Goal: Check status: Check status

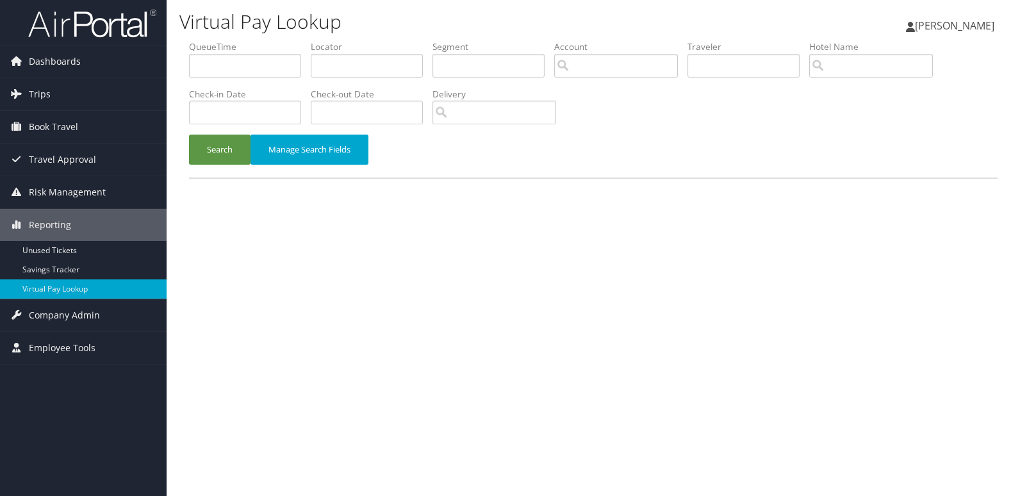
click at [331, 43] on label "Locator" at bounding box center [372, 46] width 122 height 13
click at [348, 66] on input "text" at bounding box center [367, 66] width 112 height 24
paste input "IHNOBA"
type input "IHNOBA"
click at [222, 159] on button "Search" at bounding box center [219, 149] width 61 height 30
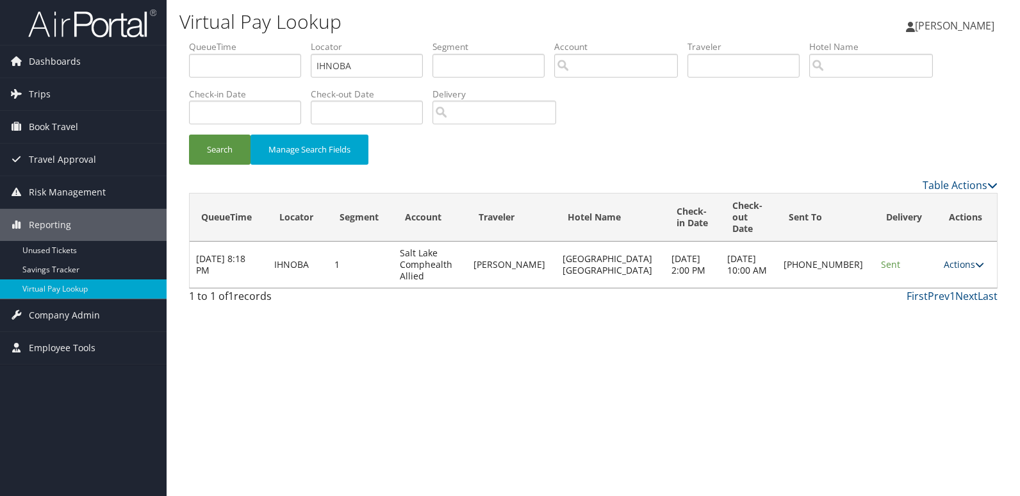
click at [956, 258] on link "Actions" at bounding box center [963, 264] width 40 height 12
click at [946, 289] on link "Logs" at bounding box center [919, 293] width 110 height 22
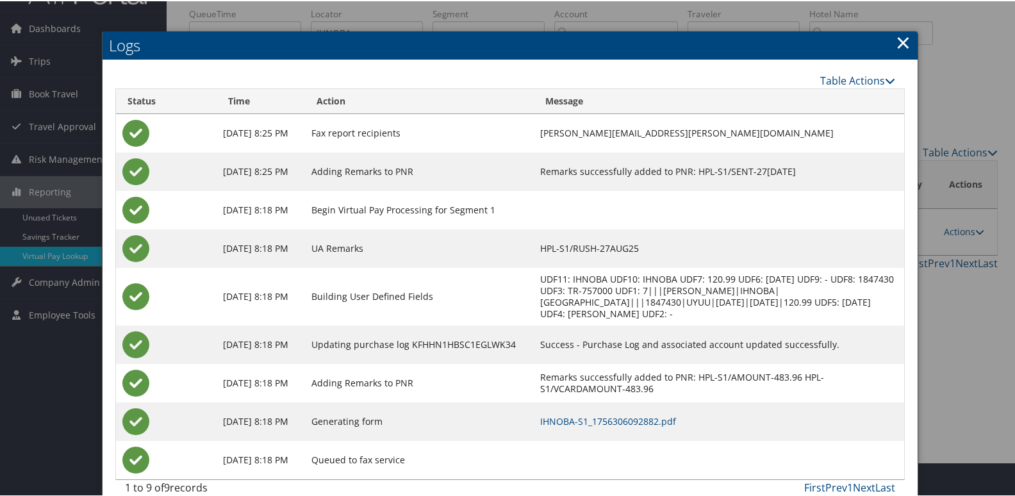
scroll to position [63, 0]
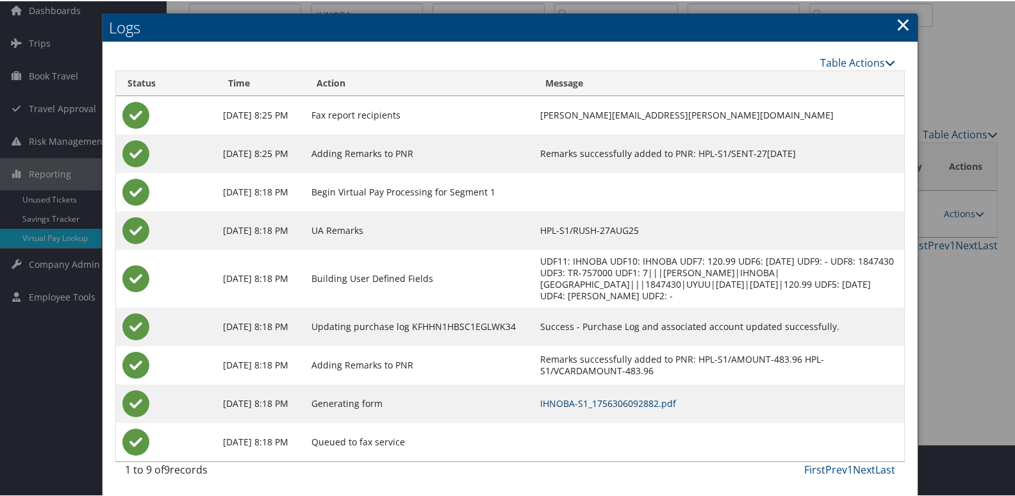
click at [676, 400] on link "IHNOBA-S1_1756306092882.pdf" at bounding box center [608, 402] width 136 height 12
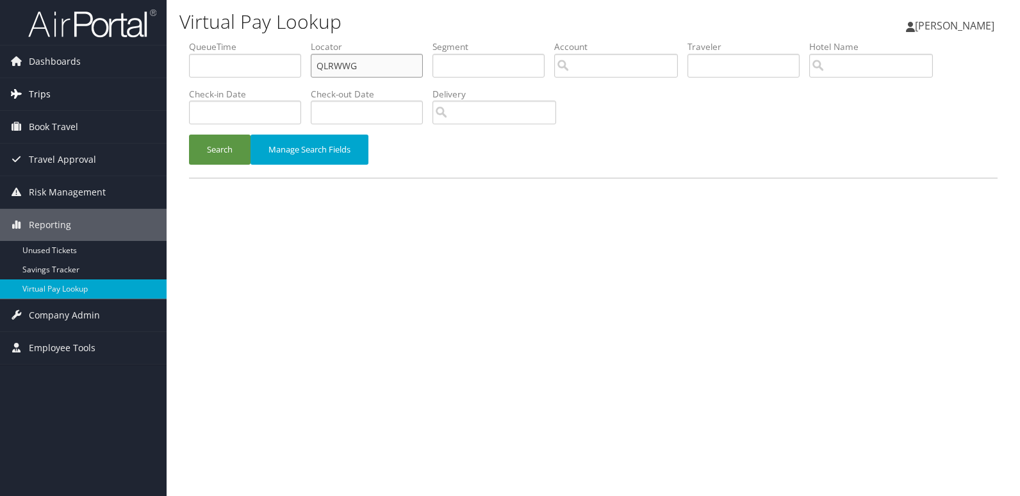
drag, startPoint x: 0, startPoint y: 0, endPoint x: 156, endPoint y: 79, distance: 175.0
click at [240, 40] on ul "QueueTime Locator QLRWWG Segment Account Traveler Hotel Name Check-in Date Chec…" at bounding box center [593, 40] width 808 height 0
paste input "IXXNXY"
type input "IXXNXY"
click at [232, 150] on button "Search" at bounding box center [219, 149] width 61 height 30
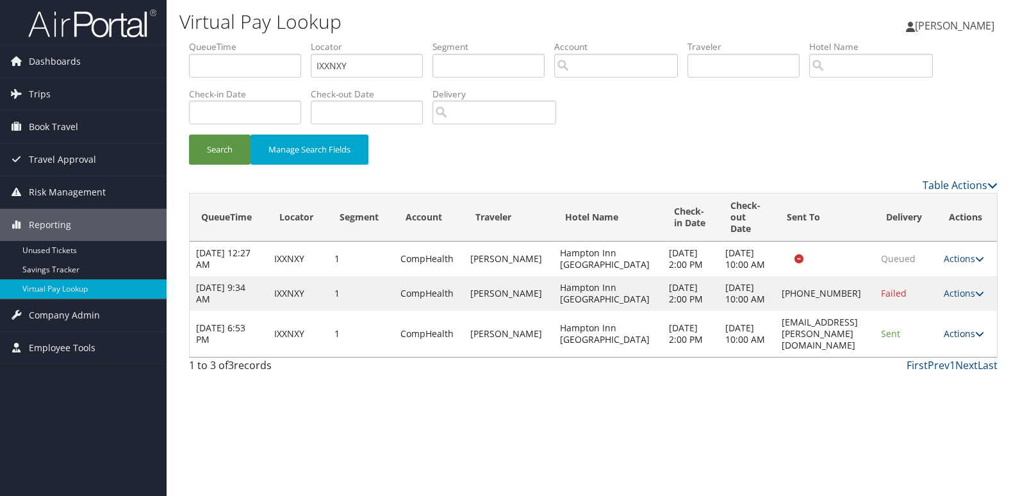
click at [949, 339] on link "Actions" at bounding box center [963, 333] width 40 height 12
click at [923, 391] on link "Logs" at bounding box center [936, 397] width 81 height 22
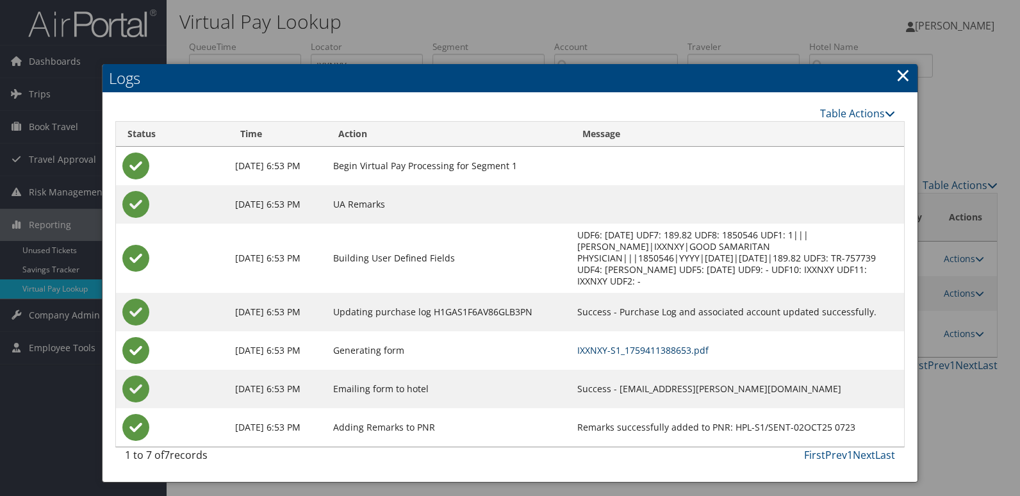
drag, startPoint x: 685, startPoint y: 336, endPoint x: 694, endPoint y: 340, distance: 10.6
click at [685, 344] on link "IXXNXY-S1_1759411388653.pdf" at bounding box center [642, 350] width 131 height 12
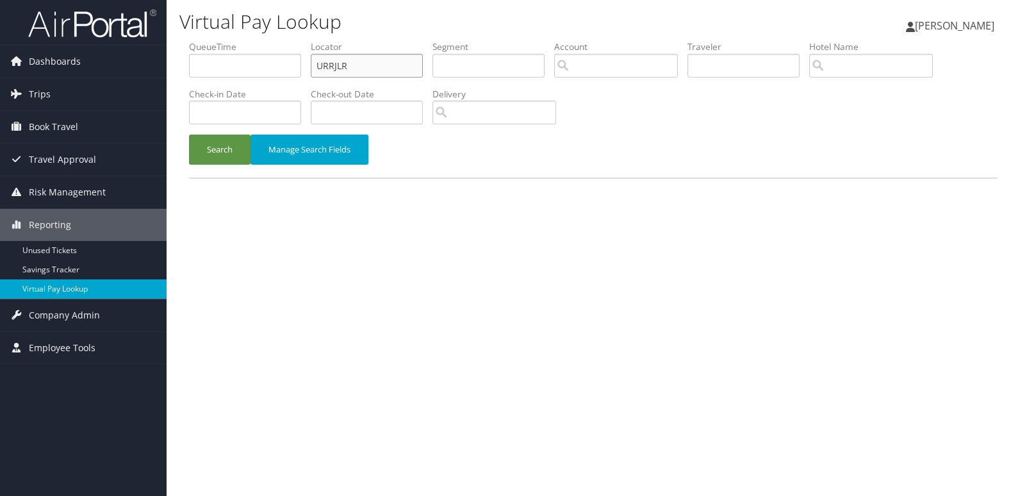
click at [195, 40] on ul "QueueTime Locator URRJLR Segment Account Traveler Hotel Name Check-in Date Chec…" at bounding box center [593, 40] width 808 height 0
paste input "OWZPPZ"
type input "OWZPPZ"
click at [242, 154] on button "Search" at bounding box center [219, 149] width 61 height 30
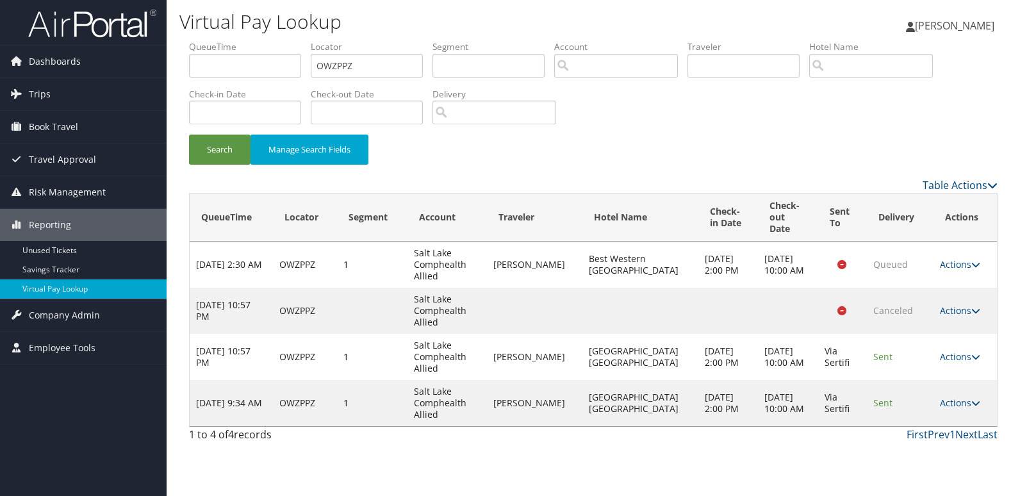
click at [959, 407] on td "Actions Resend Logs View Itinerary" at bounding box center [964, 403] width 63 height 46
click at [961, 396] on link "Actions" at bounding box center [960, 402] width 40 height 12
click at [916, 436] on link "Logs" at bounding box center [934, 432] width 81 height 22
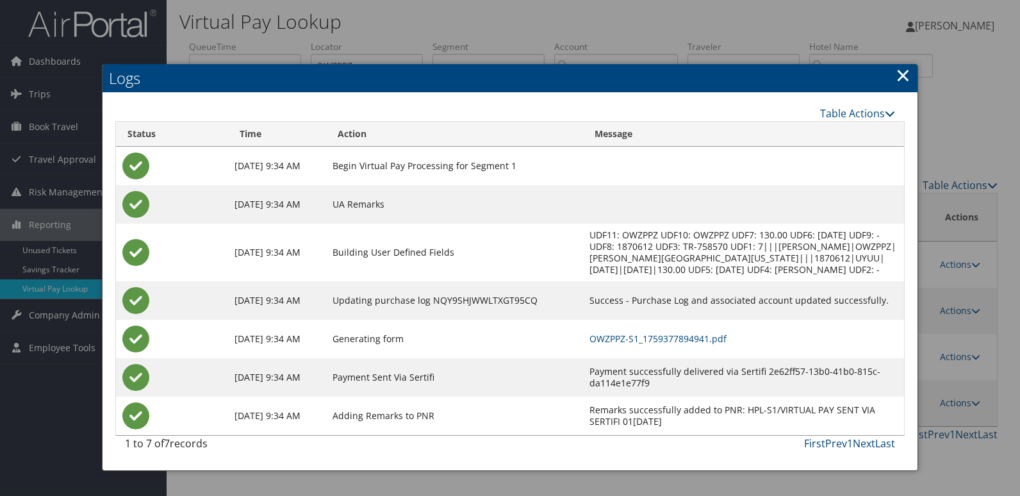
click at [701, 357] on td "OWZPPZ-S1_1759377894941.pdf" at bounding box center [743, 339] width 321 height 38
click at [681, 345] on link "OWZPPZ-S1_1759377894941.pdf" at bounding box center [657, 338] width 137 height 12
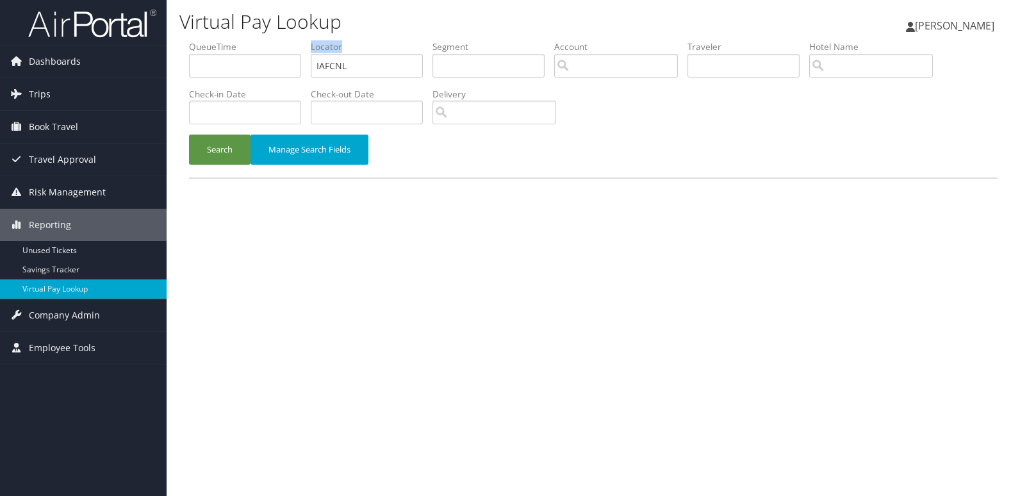
drag, startPoint x: 393, startPoint y: 50, endPoint x: 293, endPoint y: 88, distance: 106.8
click at [327, 64] on li "Locator IAFCNL" at bounding box center [372, 63] width 122 height 47
click at [237, 40] on ul "QueueTime Locator IAFCNL Segment Account Traveler Hotel Name Check-in Date Chec…" at bounding box center [593, 40] width 808 height 0
paste input "LWANSM"
type input "LWANSM"
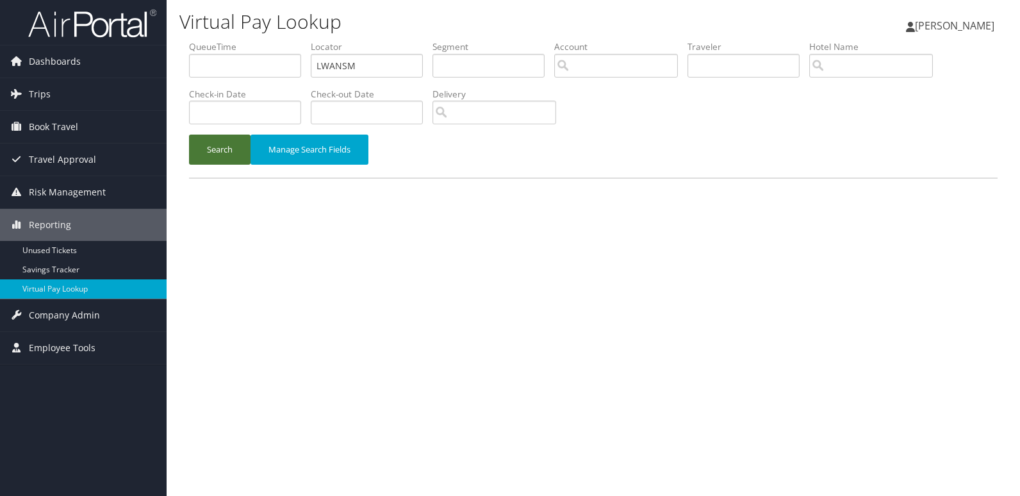
click at [224, 147] on button "Search" at bounding box center [219, 149] width 61 height 30
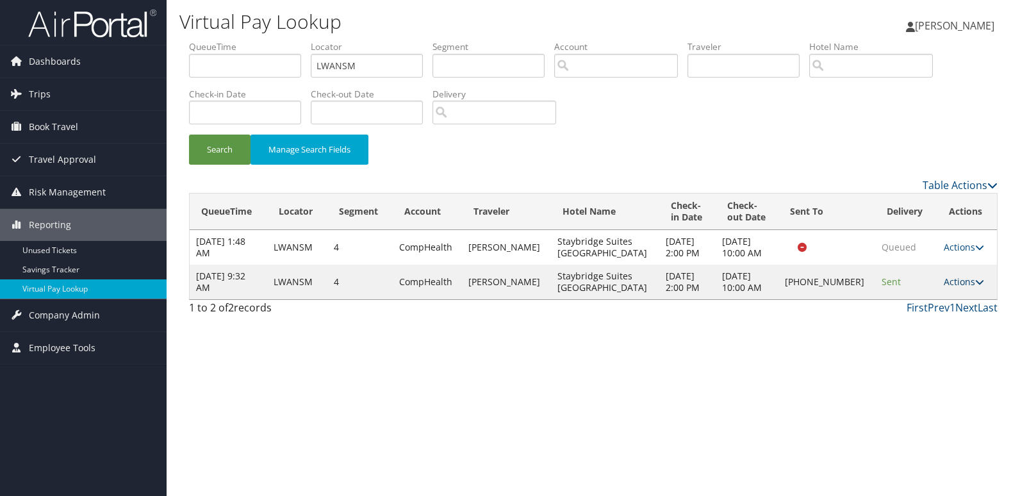
click at [960, 277] on link "Actions" at bounding box center [963, 281] width 40 height 12
click at [934, 320] on link "Logs" at bounding box center [920, 322] width 110 height 22
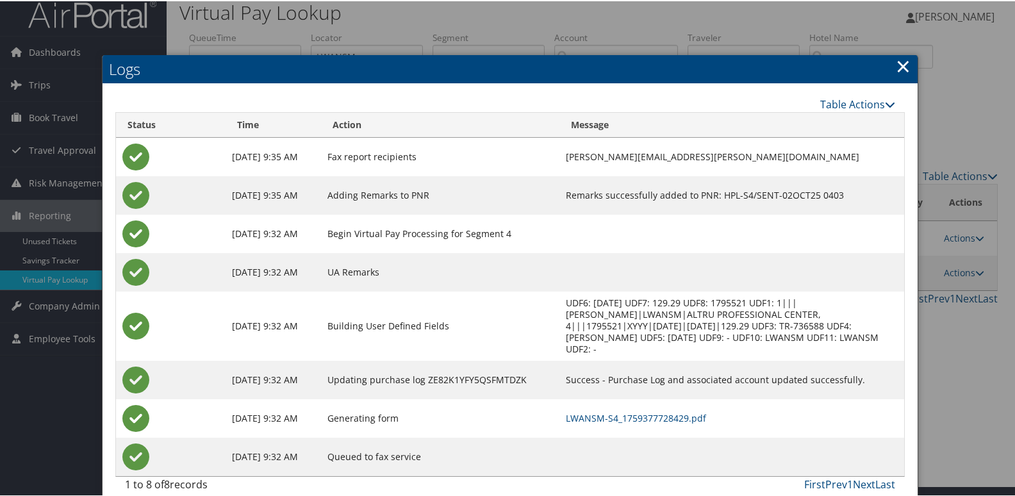
scroll to position [13, 0]
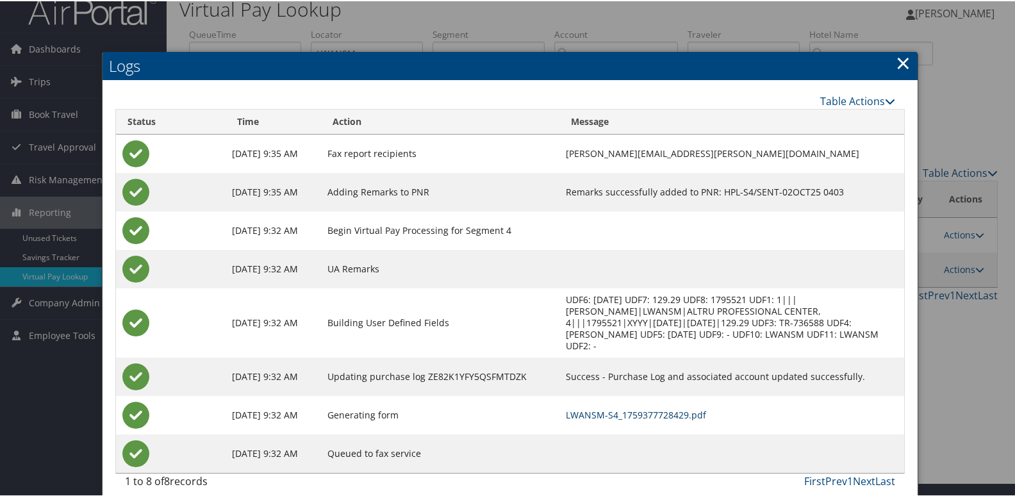
click at [641, 407] on link "LWANSM-S4_1759377728429.pdf" at bounding box center [636, 413] width 140 height 12
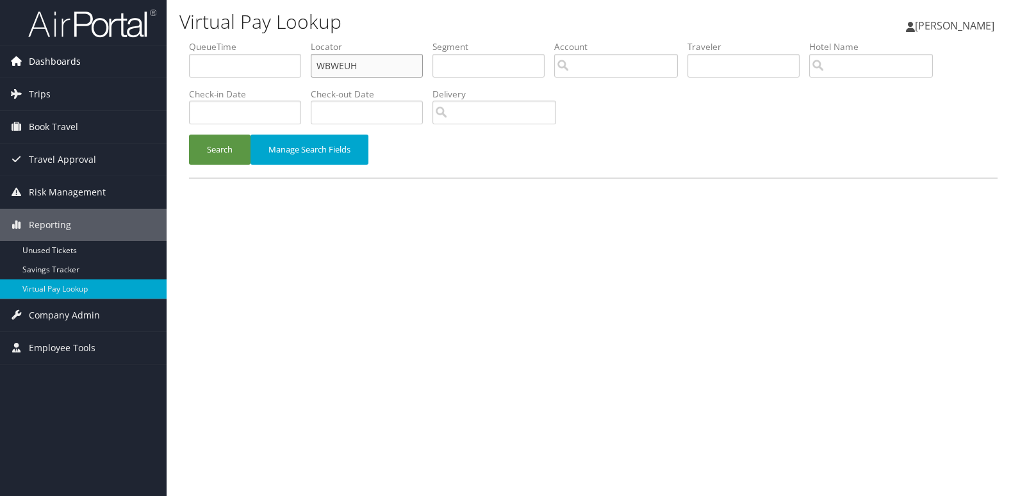
drag, startPoint x: 396, startPoint y: 62, endPoint x: 158, endPoint y: 76, distance: 238.0
click at [158, 76] on div "Dashboards AirPortal 360™ (Manager) My Travel Dashboard Trips Airtinerary® Look…" at bounding box center [510, 248] width 1020 height 496
paste input "HZYEUM"
type input "HZYEUM"
click at [198, 164] on button "Search" at bounding box center [219, 149] width 61 height 30
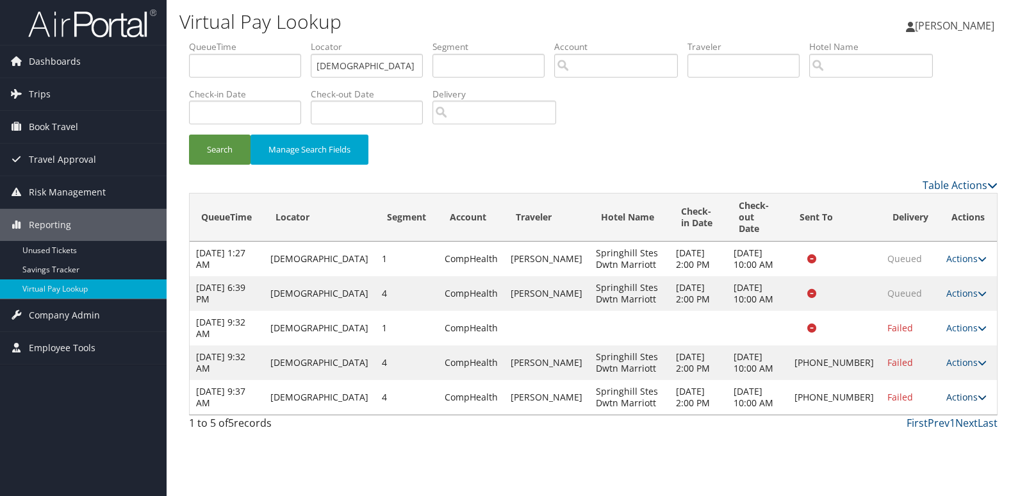
click at [950, 391] on link "Actions" at bounding box center [966, 397] width 40 height 12
click at [909, 419] on link "Logs" at bounding box center [920, 426] width 110 height 22
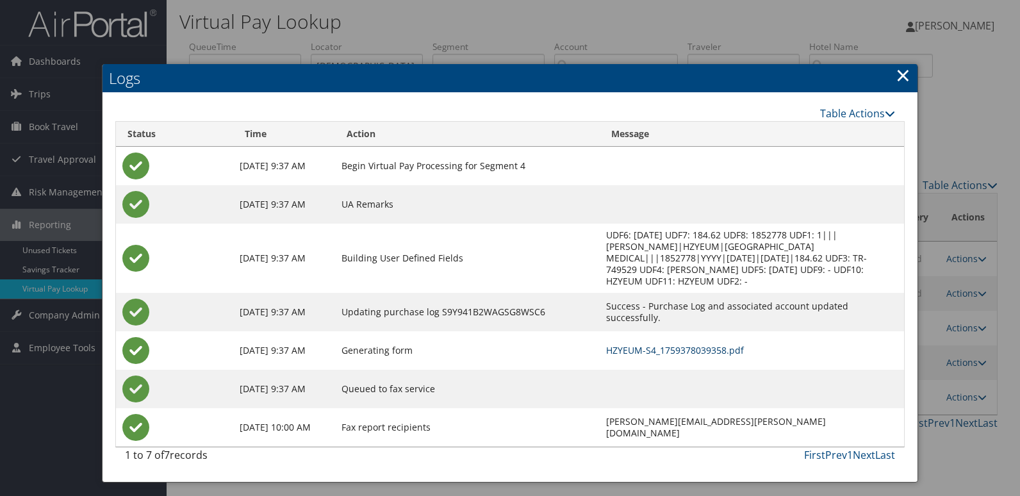
click at [689, 344] on link "HZYEUM-S4_1759378039358.pdf" at bounding box center [675, 350] width 138 height 12
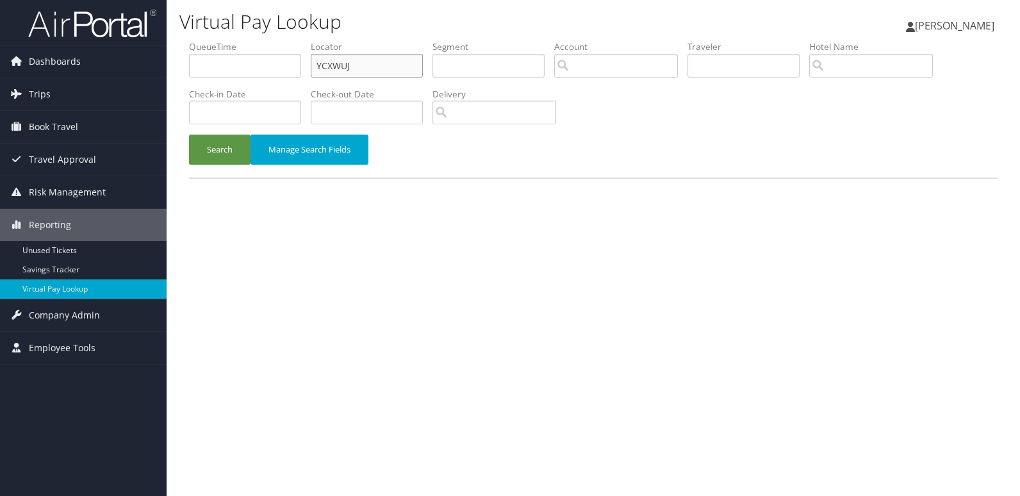
drag, startPoint x: 0, startPoint y: 0, endPoint x: 169, endPoint y: 94, distance: 193.2
click at [189, 92] on form "QueueTime Locator YCXWUJ Segment Account Traveler Hotel Name Check-in Date Chec…" at bounding box center [593, 108] width 808 height 137
paste input "CJNXSC"
type input "CJNXSC"
click at [204, 152] on button "Search" at bounding box center [219, 149] width 61 height 30
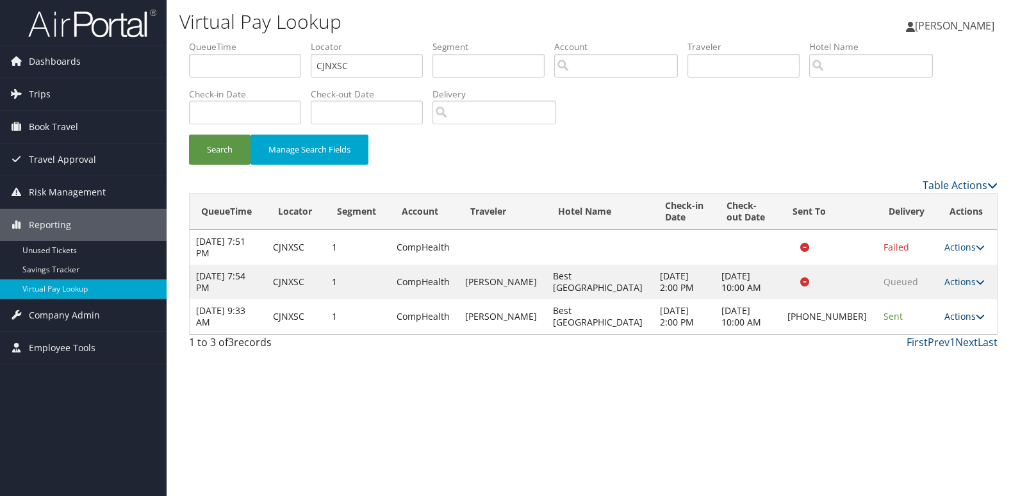
click at [964, 316] on link "Actions" at bounding box center [964, 316] width 40 height 12
click at [933, 352] on link "Logs" at bounding box center [920, 357] width 110 height 22
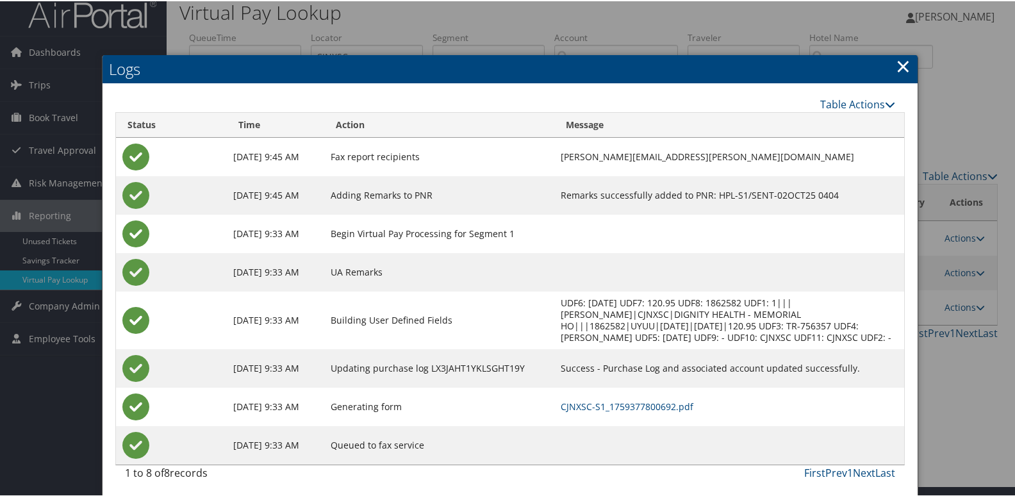
scroll to position [13, 0]
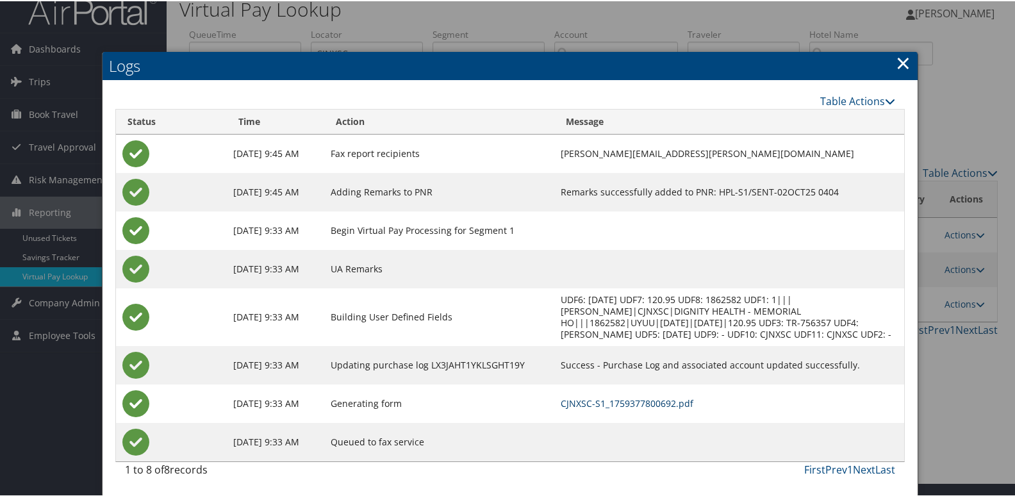
click at [630, 398] on link "CJNXSC-S1_1759377800692.pdf" at bounding box center [626, 402] width 133 height 12
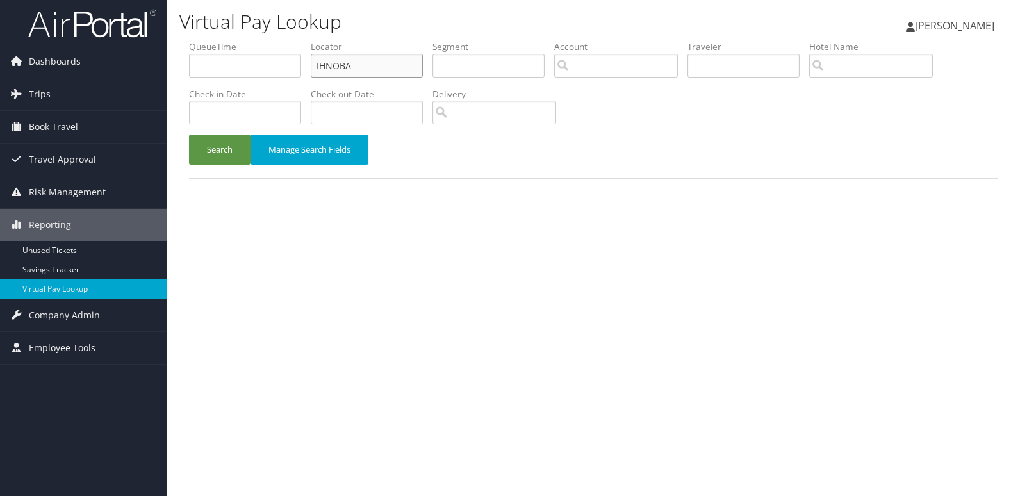
drag, startPoint x: 0, startPoint y: 0, endPoint x: 254, endPoint y: 86, distance: 268.0
click at [254, 40] on ul "QueueTime Locator IHNOBA Segment Account Traveler Hotel Name Check-in Date Chec…" at bounding box center [593, 40] width 808 height 0
paste input "ODPYGS"
type input "ODPYGS"
drag, startPoint x: 206, startPoint y: 152, endPoint x: 561, endPoint y: 2, distance: 385.8
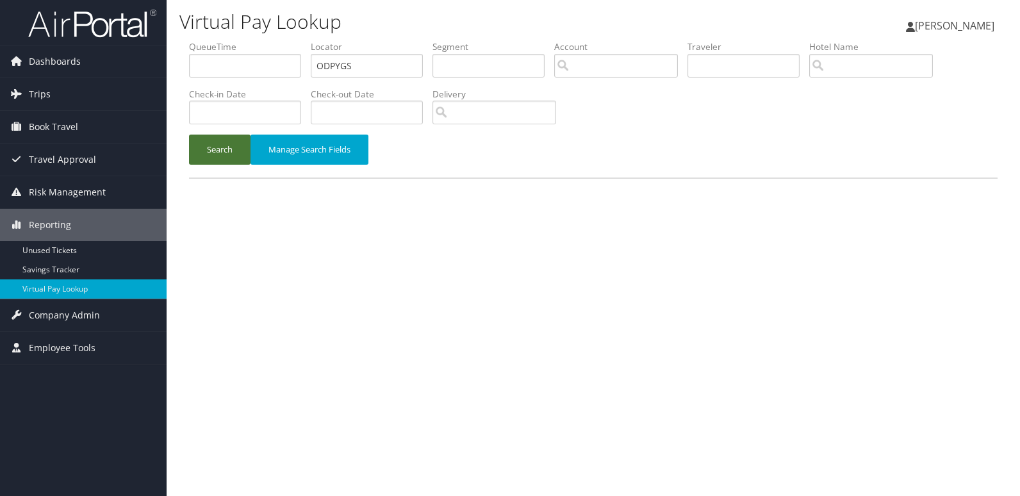
click at [207, 152] on button "Search" at bounding box center [219, 149] width 61 height 30
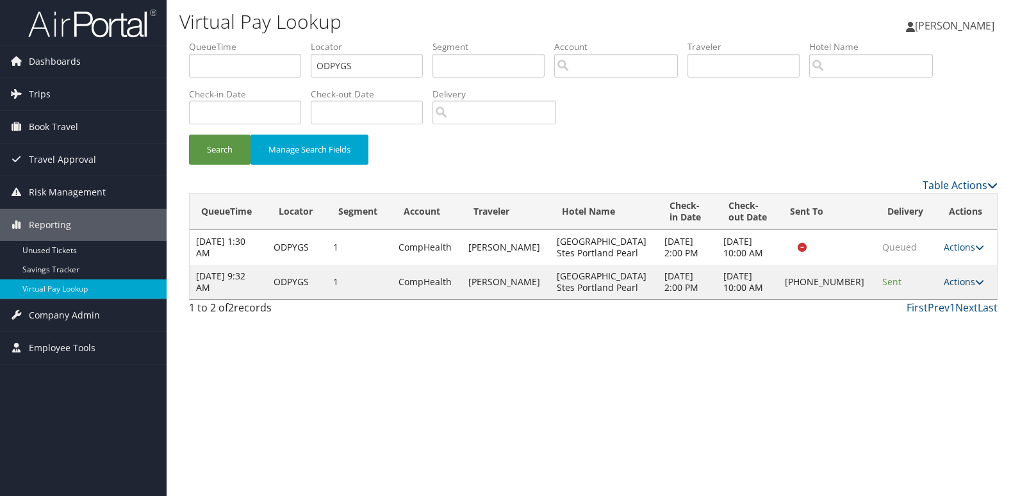
click at [956, 283] on link "Actions" at bounding box center [963, 281] width 40 height 12
click at [954, 325] on link "Logs" at bounding box center [920, 322] width 110 height 22
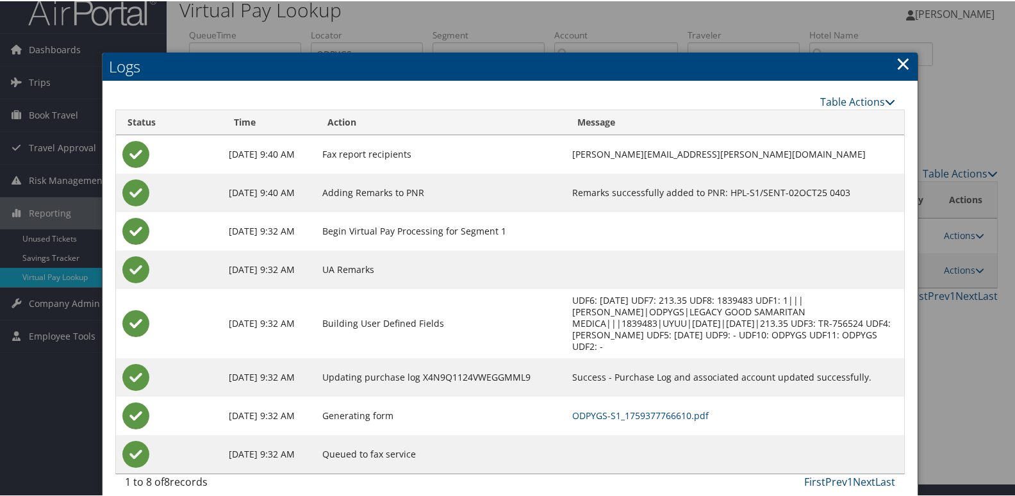
scroll to position [25, 0]
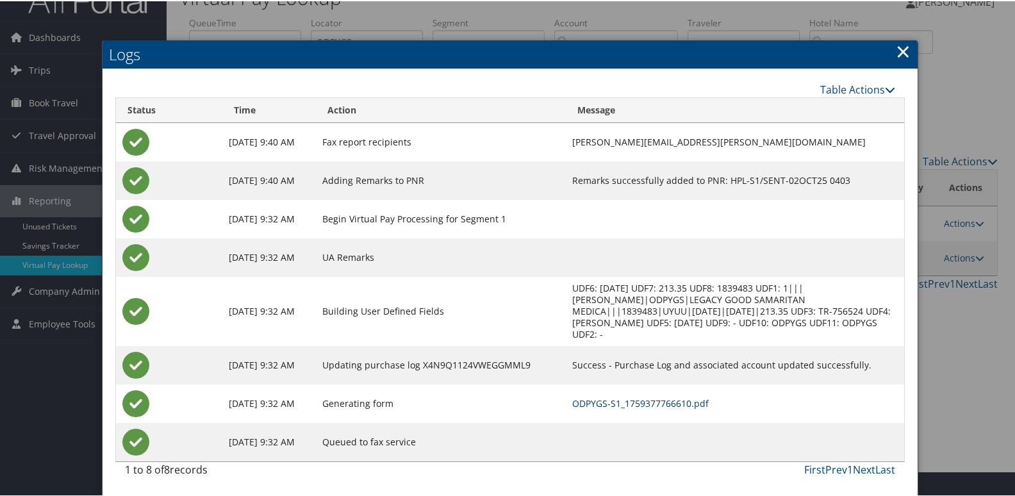
click at [655, 403] on link "ODPYGS-S1_1759377766610.pdf" at bounding box center [640, 402] width 136 height 12
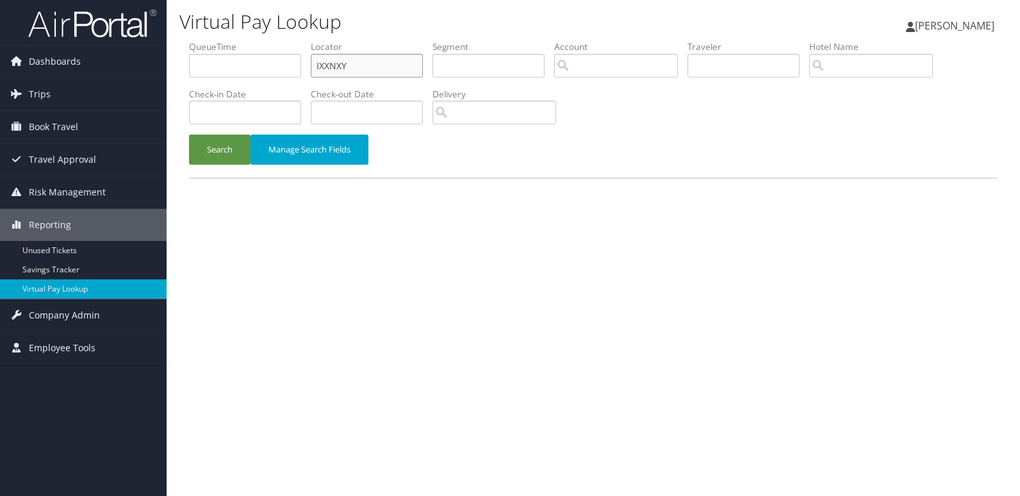
drag, startPoint x: 354, startPoint y: 72, endPoint x: 281, endPoint y: 76, distance: 72.4
click at [284, 40] on ul "QueueTime Locator IXXNXY Segment Account Traveler Hotel Name Check-in Date Chec…" at bounding box center [593, 40] width 808 height 0
paste input "DBZSI"
type input "IDBZSI"
click at [237, 142] on button "Search" at bounding box center [219, 149] width 61 height 30
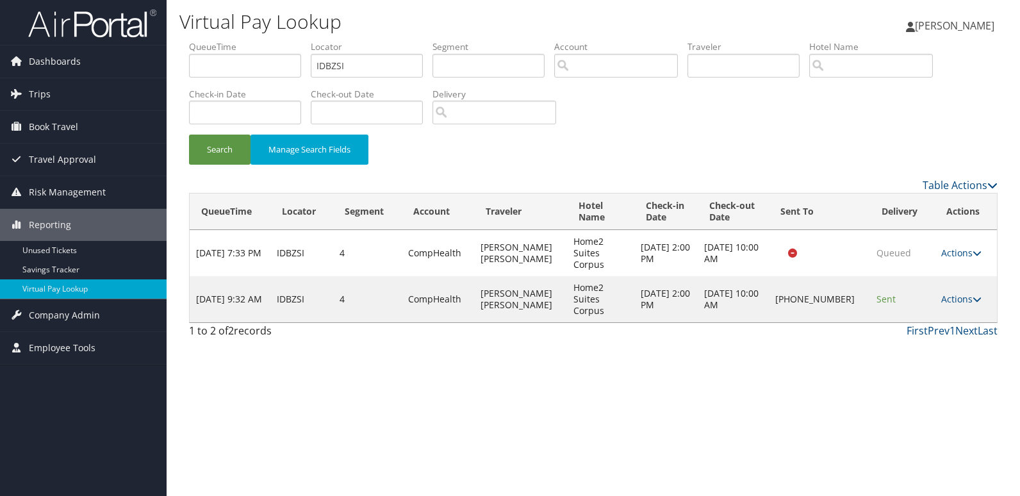
drag, startPoint x: 968, startPoint y: 284, endPoint x: 976, endPoint y: 292, distance: 11.3
click at [970, 293] on link "Actions" at bounding box center [961, 299] width 40 height 12
click at [941, 320] on link "Logs" at bounding box center [919, 322] width 110 height 22
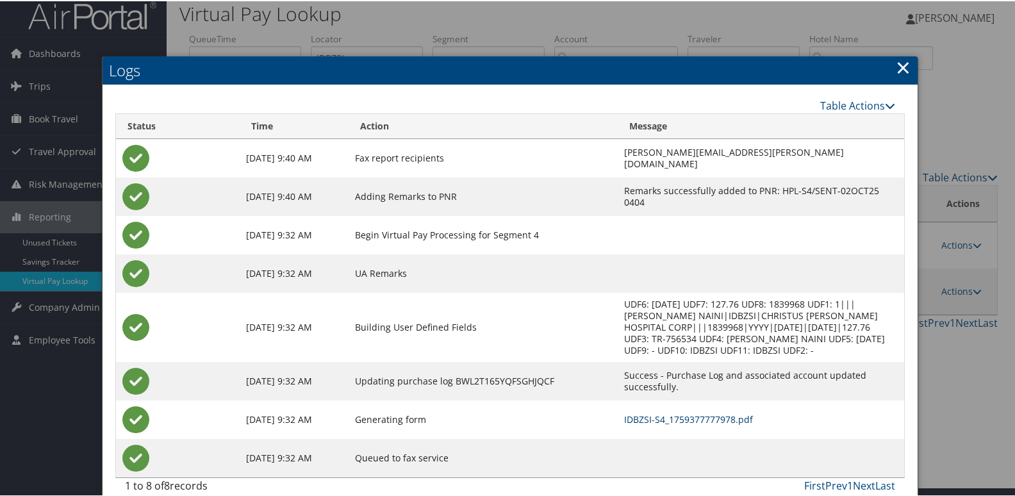
scroll to position [13, 0]
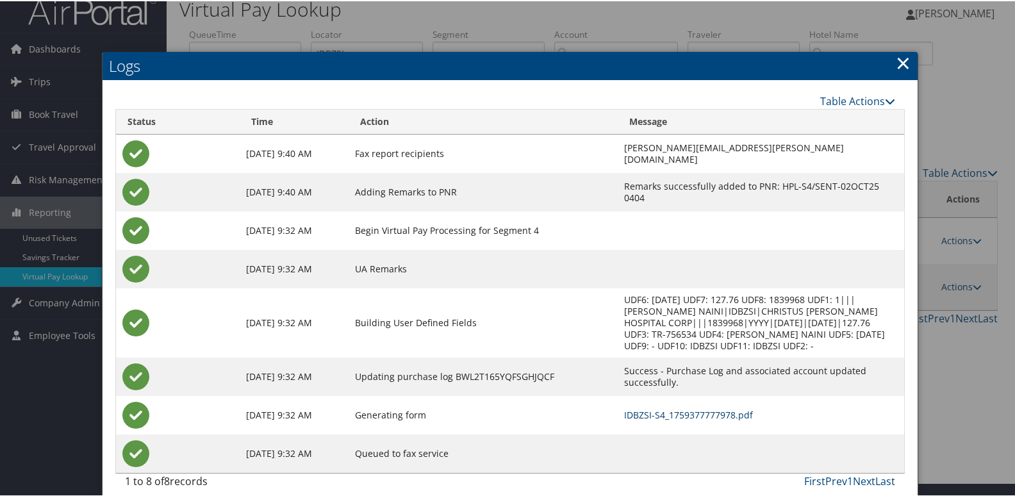
click at [643, 407] on link "IDBZSI-S4_1759377777978.pdf" at bounding box center [688, 413] width 129 height 12
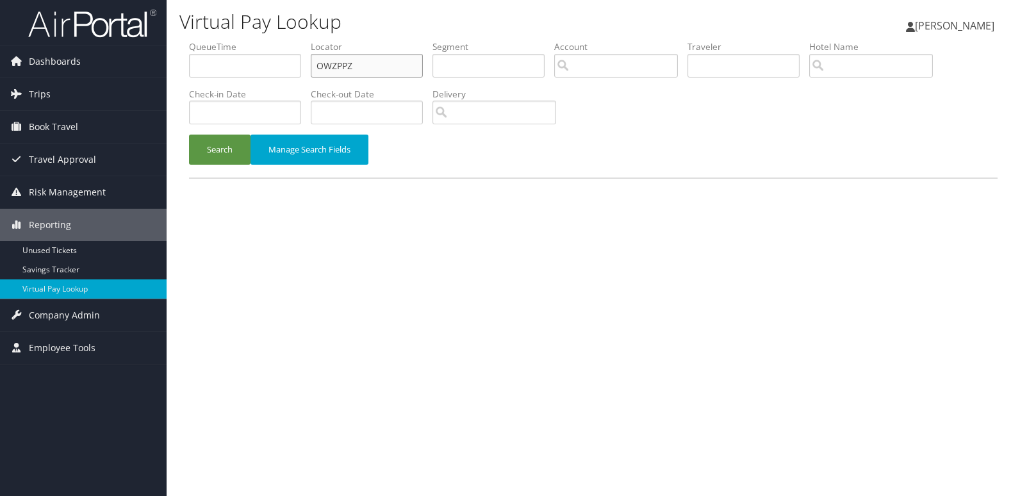
drag, startPoint x: 0, startPoint y: 0, endPoint x: 239, endPoint y: 73, distance: 249.8
click at [263, 40] on ul "QueueTime Locator OWZPPZ Segment Account Traveler Hotel Name Check-in Date Chec…" at bounding box center [593, 40] width 808 height 0
paste input "MCFBJJ"
type input "MCFBJJ"
drag, startPoint x: 224, startPoint y: 159, endPoint x: 400, endPoint y: 128, distance: 179.5
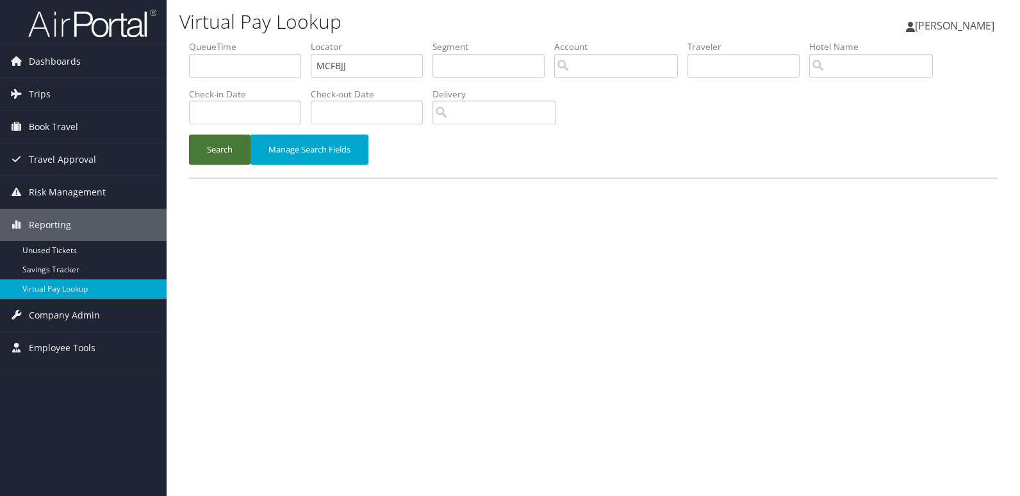
click at [225, 159] on button "Search" at bounding box center [219, 149] width 61 height 30
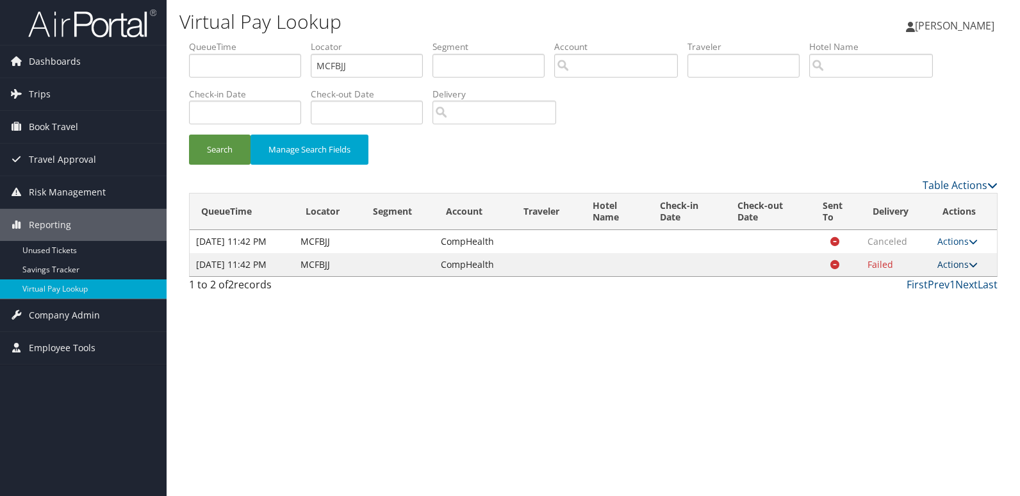
click at [950, 270] on link "Actions" at bounding box center [957, 264] width 40 height 12
drag, startPoint x: 376, startPoint y: 65, endPoint x: 269, endPoint y: 85, distance: 108.7
click at [268, 40] on ul "QueueTime Locator MCFBJJ Segment Account Traveler Hotel Name Check-in Date Chec…" at bounding box center [593, 40] width 808 height 0
paste input "IDXMVV"
type input "IDXMVV"
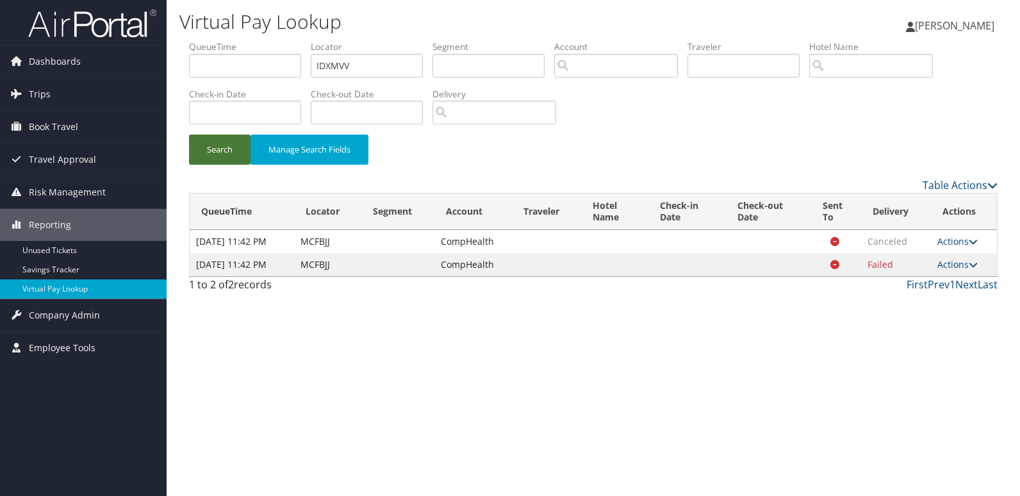
drag, startPoint x: 213, startPoint y: 145, endPoint x: 560, endPoint y: 37, distance: 363.2
click at [234, 146] on button "Search" at bounding box center [219, 149] width 61 height 30
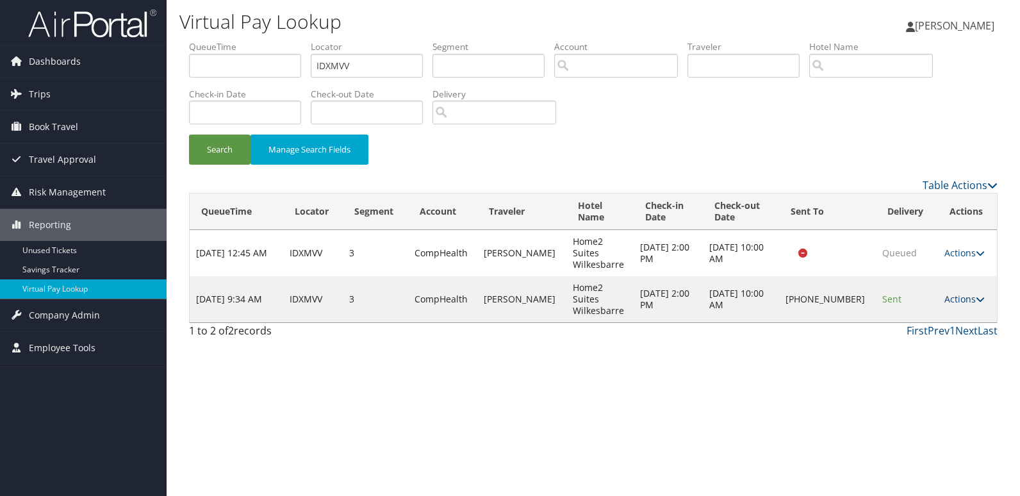
click at [957, 293] on link "Actions" at bounding box center [964, 299] width 40 height 12
click at [925, 319] on link "Logs" at bounding box center [921, 328] width 110 height 22
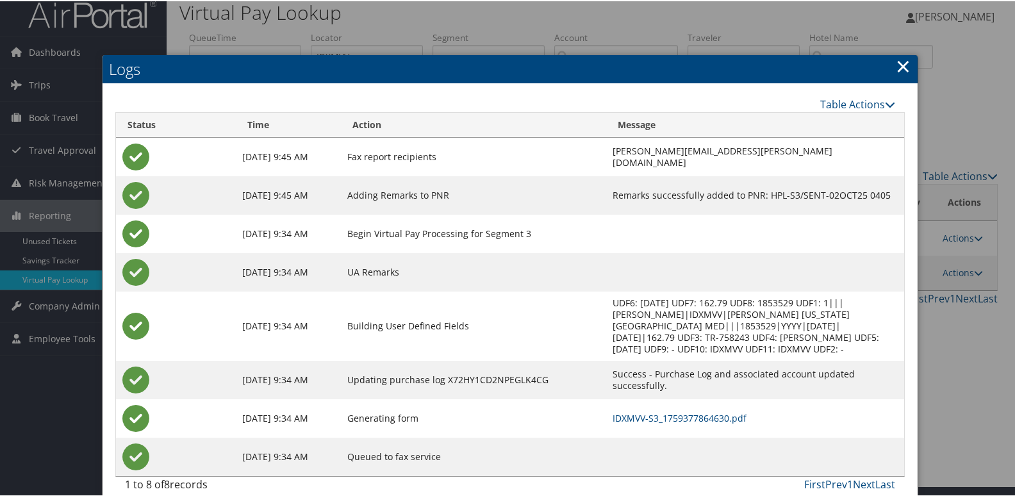
scroll to position [13, 0]
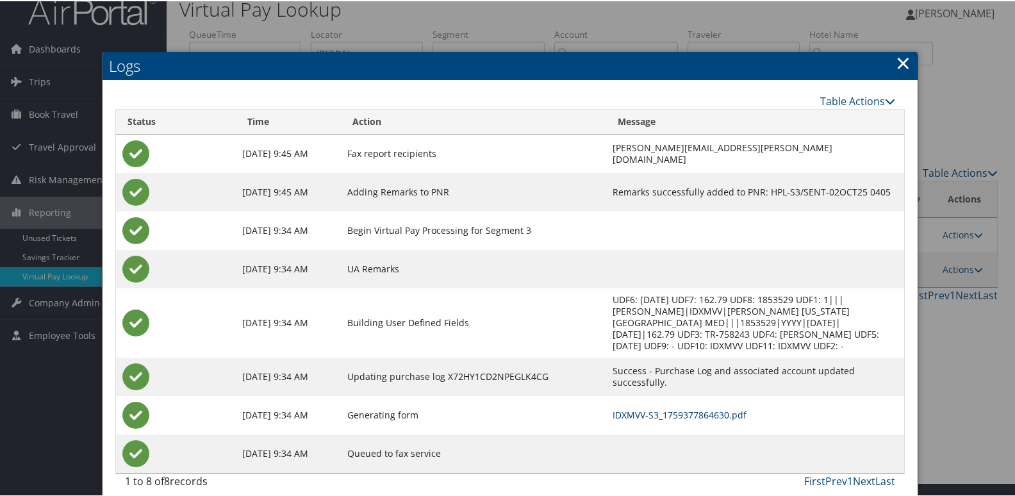
drag, startPoint x: 633, startPoint y: 402, endPoint x: 695, endPoint y: 414, distance: 62.8
click at [633, 407] on link "IDXMVV-S3_1759377864630.pdf" at bounding box center [679, 413] width 134 height 12
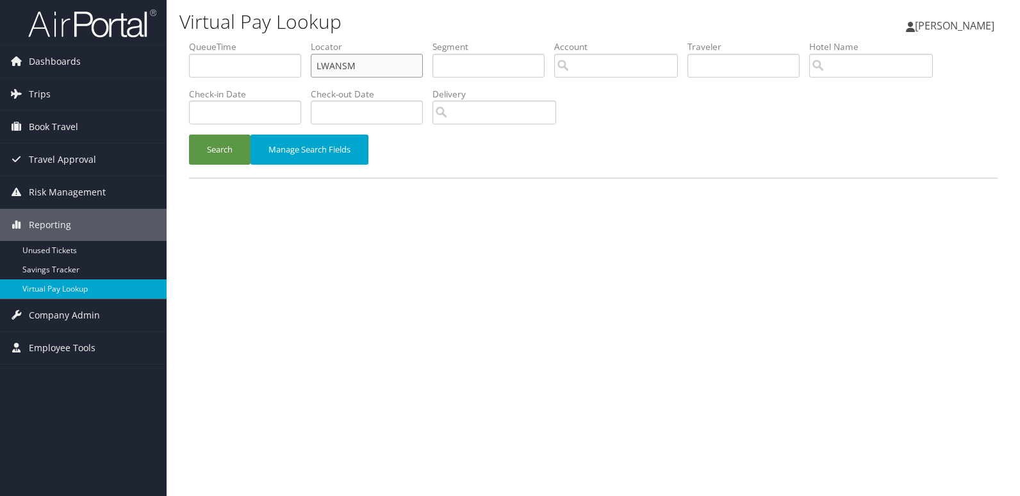
click at [251, 40] on ul "QueueTime Locator LWANSM Segment Account Traveler Hotel Name Check-in Date Chec…" at bounding box center [593, 40] width 808 height 0
paste input "QAHKY"
type input "LQAHKY"
drag, startPoint x: 224, startPoint y: 158, endPoint x: 304, endPoint y: 158, distance: 80.1
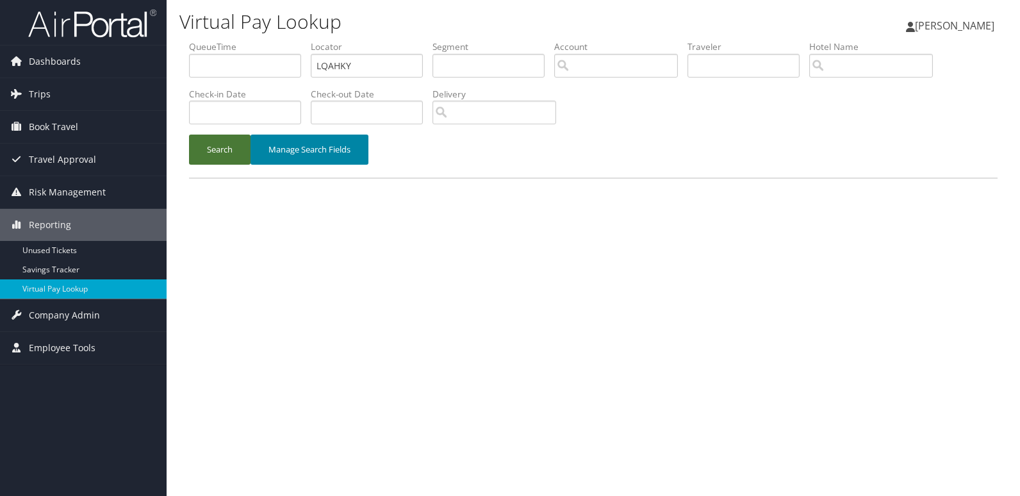
click at [225, 159] on button "Search" at bounding box center [219, 149] width 61 height 30
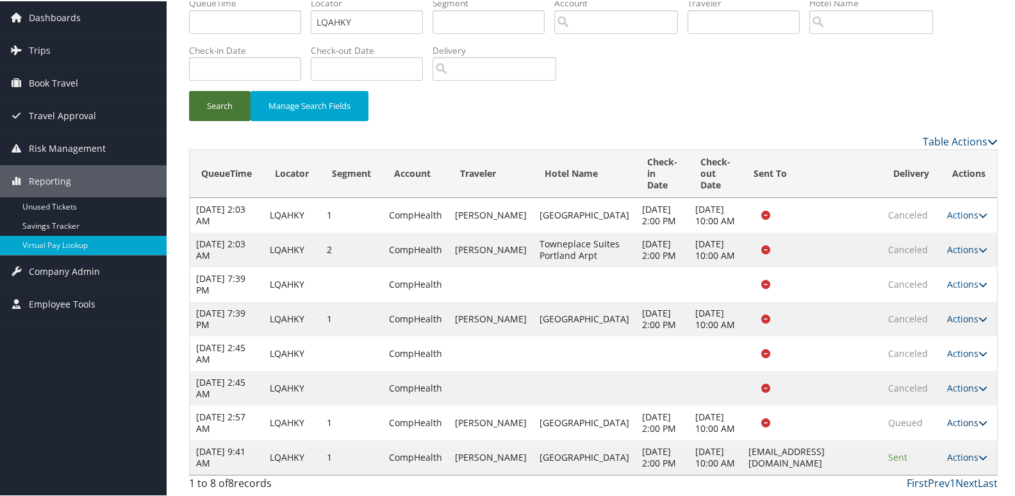
scroll to position [114, 0]
click at [964, 450] on link "Actions" at bounding box center [967, 456] width 40 height 12
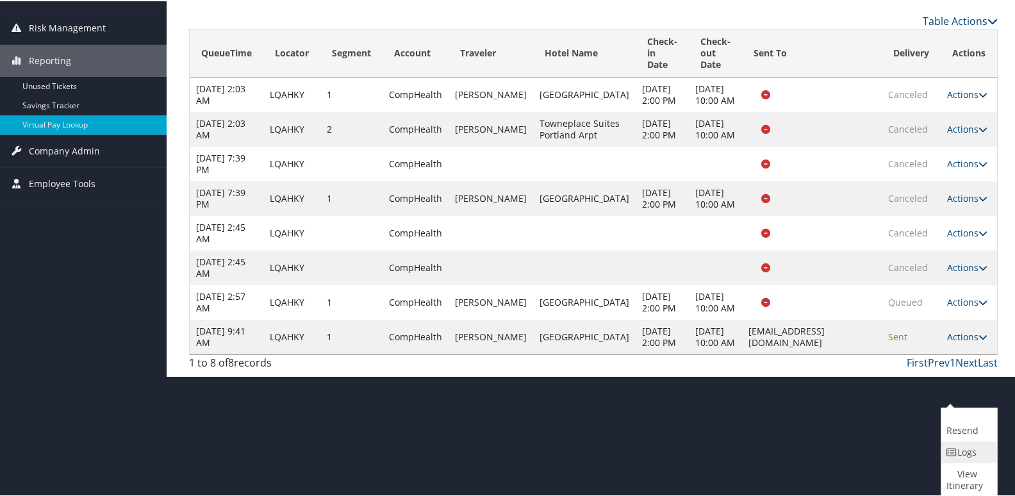
click at [969, 455] on link "Logs" at bounding box center [967, 451] width 53 height 22
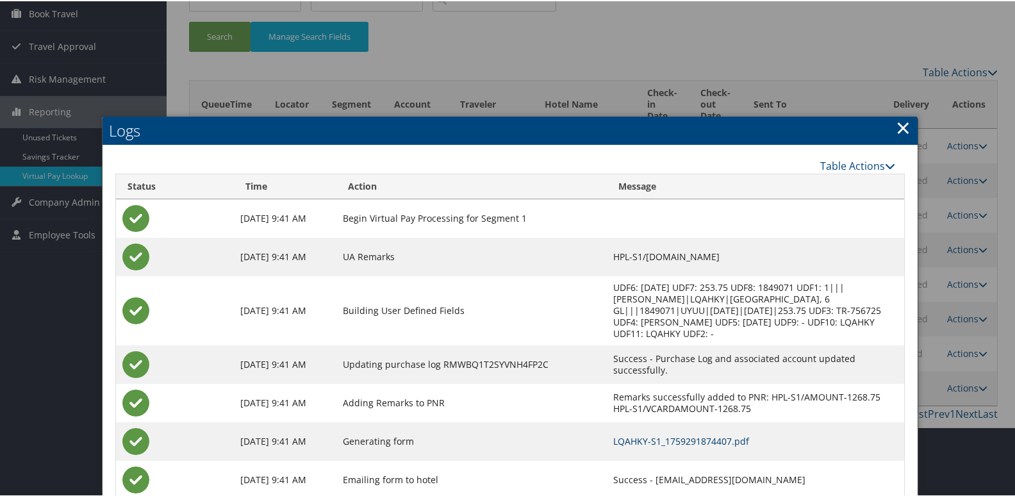
click at [658, 434] on link "LQAHKY-S1_1759291874407.pdf" at bounding box center [681, 440] width 136 height 12
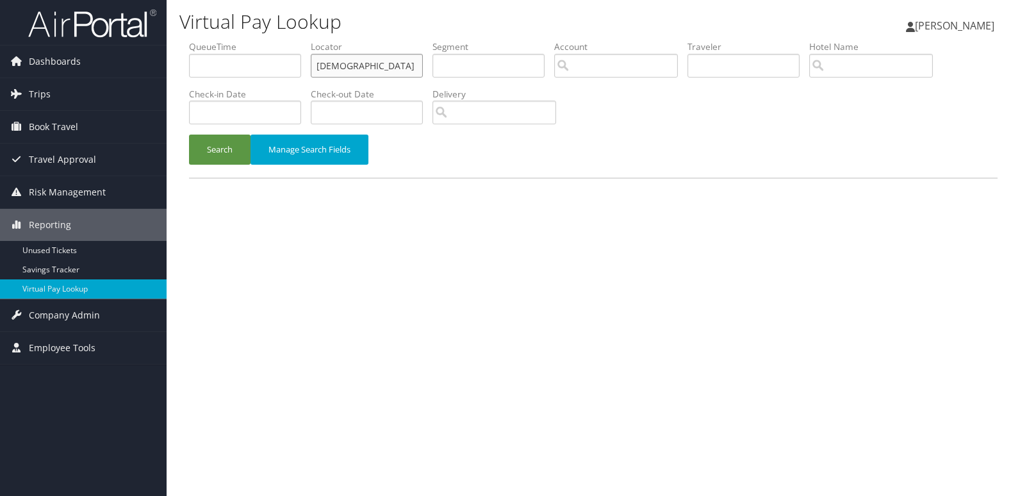
drag, startPoint x: 383, startPoint y: 58, endPoint x: 213, endPoint y: 78, distance: 171.5
click at [218, 40] on ul "QueueTime Locator HZYEUM Segment Account Traveler Hotel Name Check-in Date Chec…" at bounding box center [593, 40] width 808 height 0
paste input "WOWNCF"
type input "WOWNCF"
click at [240, 152] on button "Search" at bounding box center [219, 149] width 61 height 30
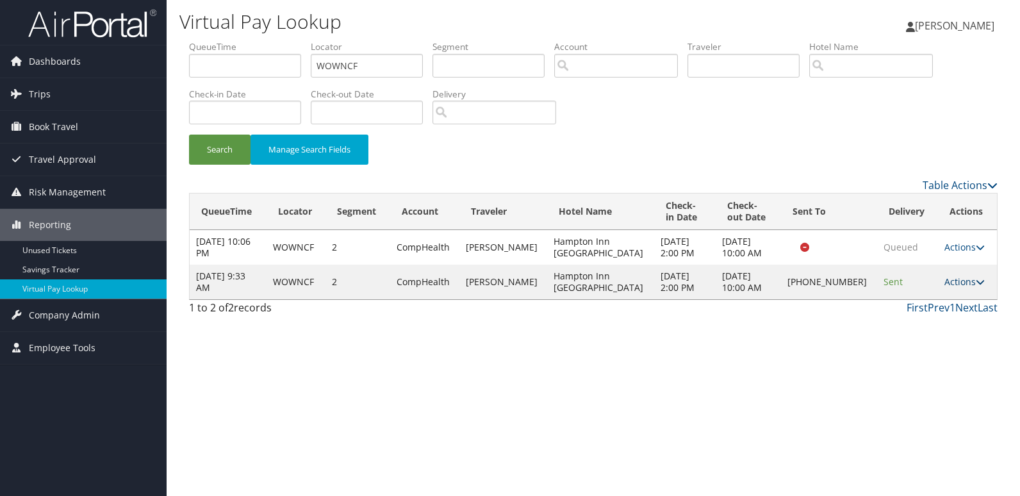
drag, startPoint x: 956, startPoint y: 283, endPoint x: 945, endPoint y: 311, distance: 30.0
click at [957, 283] on link "Actions" at bounding box center [964, 281] width 40 height 12
click at [940, 311] on link "Logs" at bounding box center [920, 322] width 110 height 22
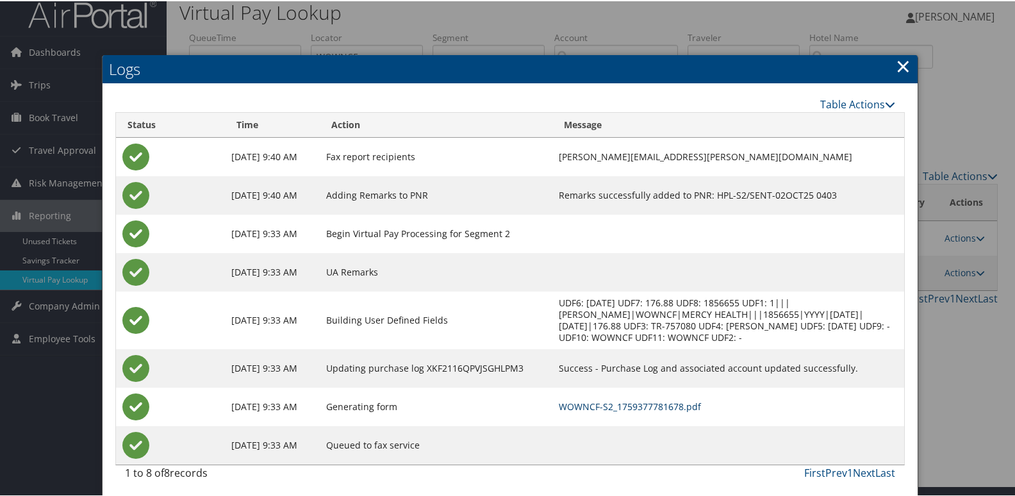
scroll to position [13, 0]
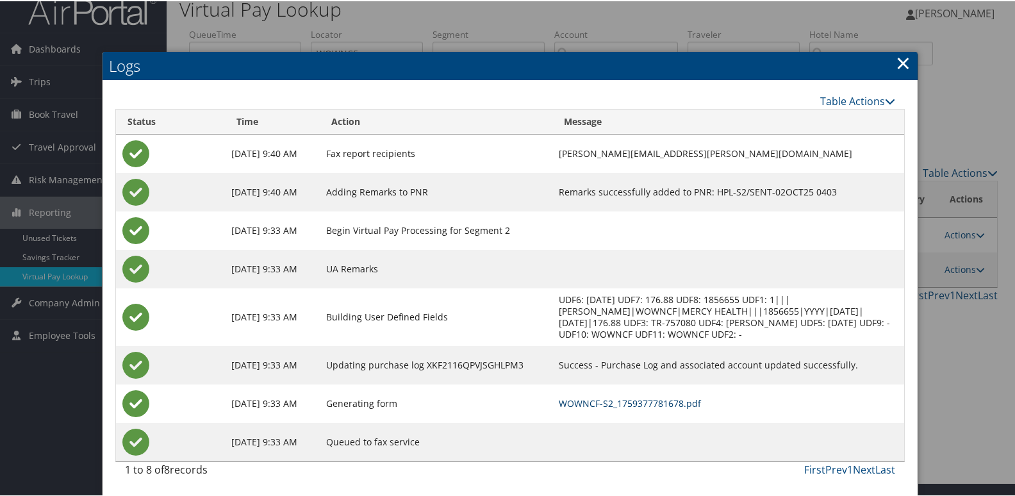
click at [653, 404] on link "WOWNCF-S2_1759377781678.pdf" at bounding box center [629, 402] width 142 height 12
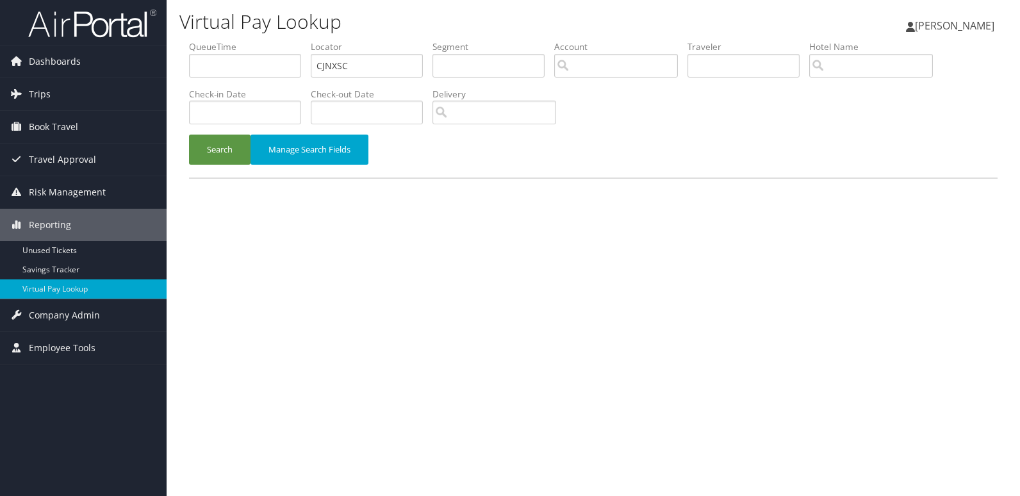
click at [265, 40] on ul "QueueTime Locator CJNXSC Segment Account Traveler Hotel Name Check-in Date Chec…" at bounding box center [593, 40] width 808 height 0
drag, startPoint x: 224, startPoint y: 70, endPoint x: 216, endPoint y: 103, distance: 34.2
click at [193, 40] on ul "QueueTime Locator CJNXSC Segment Account Traveler Hotel Name Check-in Date Chec…" at bounding box center [593, 40] width 808 height 0
paste input "GKRJHN"
type input "GKRJHN"
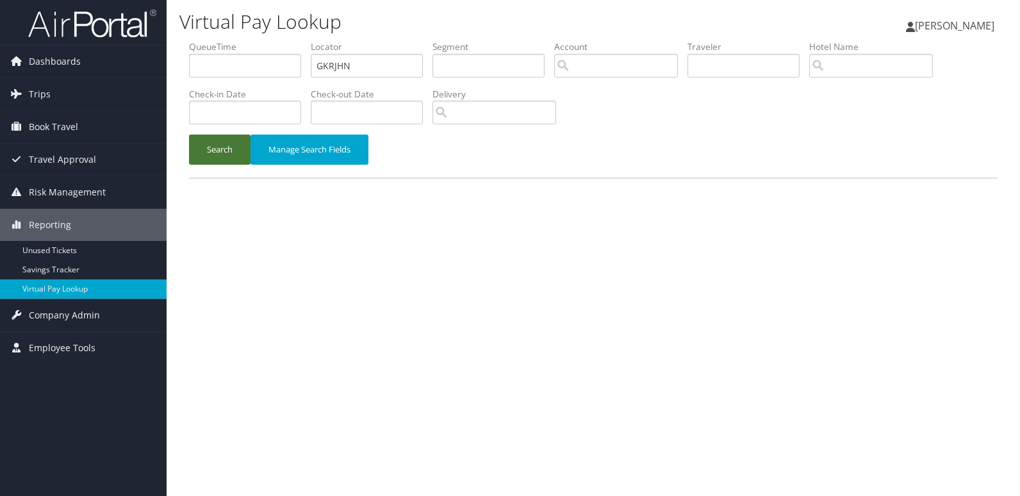
click at [236, 145] on button "Search" at bounding box center [219, 149] width 61 height 30
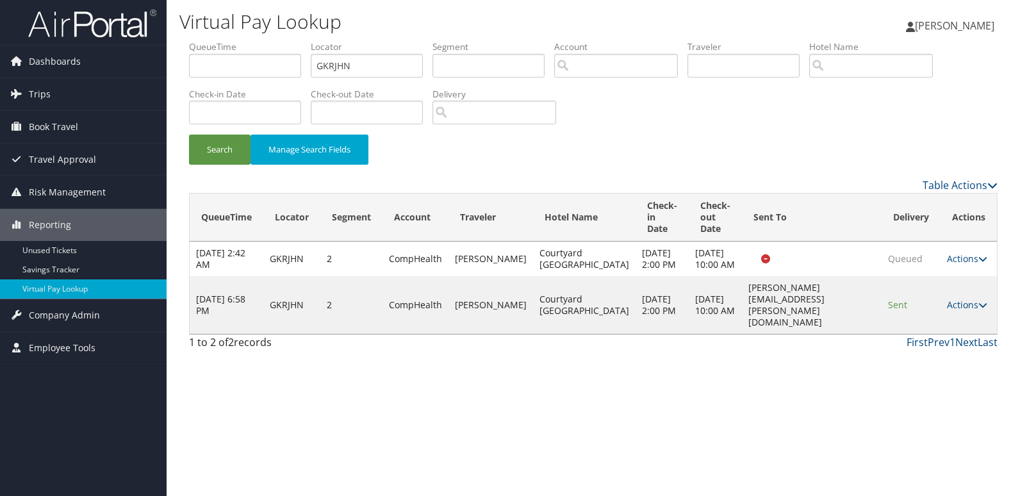
drag, startPoint x: 960, startPoint y: 315, endPoint x: 1001, endPoint y: 345, distance: 50.9
click at [961, 315] on td "Actions Resend Logs View Itinerary" at bounding box center [968, 305] width 56 height 58
click at [978, 309] on icon at bounding box center [982, 304] width 9 height 9
click at [948, 363] on link "Logs" at bounding box center [942, 368] width 81 height 22
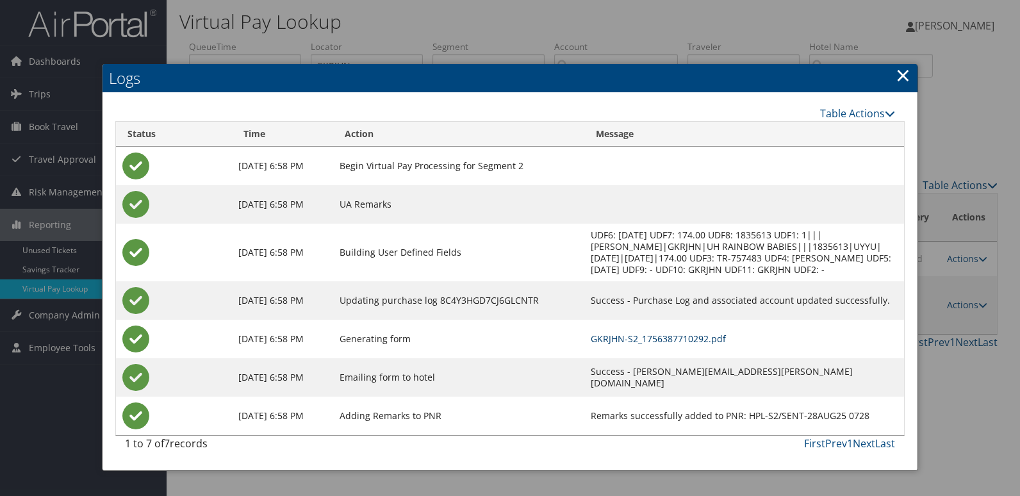
click at [638, 339] on link "GKRJHN-S2_1756387710292.pdf" at bounding box center [658, 338] width 135 height 12
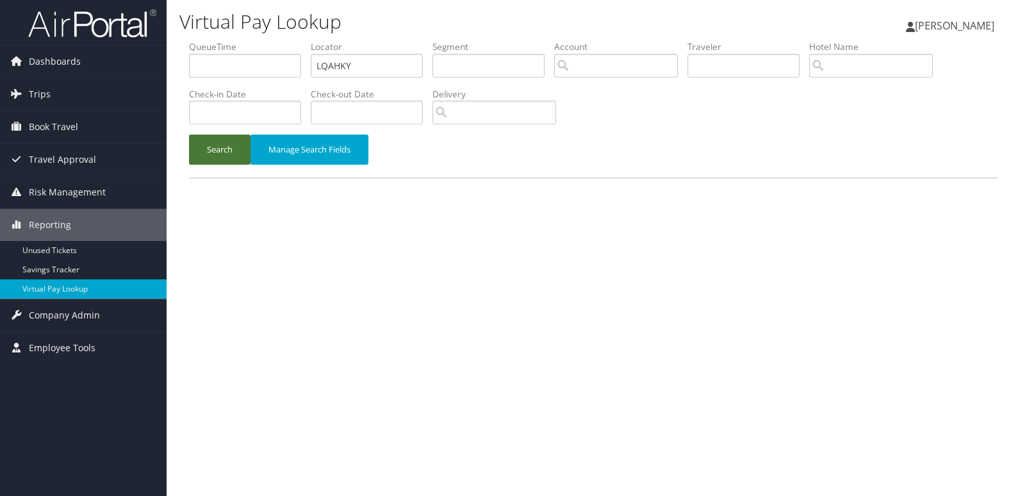
click at [228, 156] on button "Search" at bounding box center [219, 149] width 61 height 30
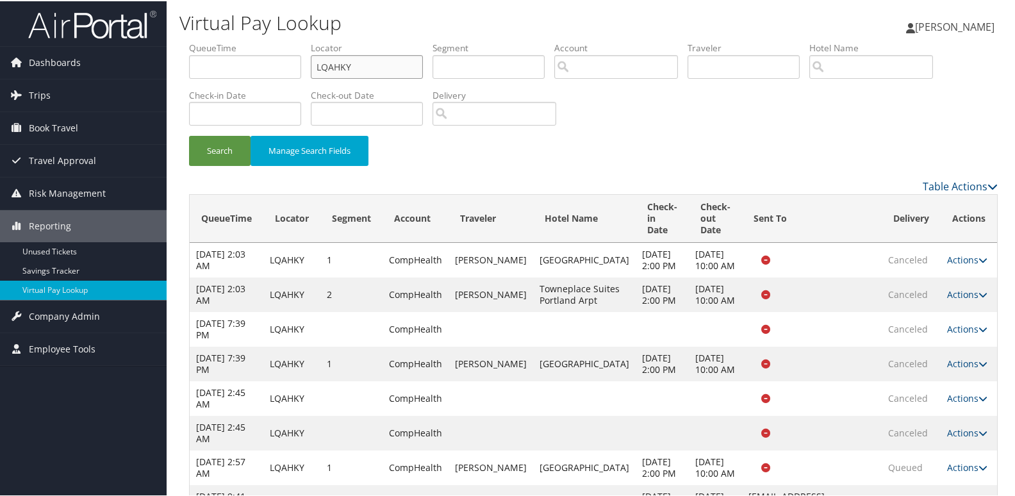
click at [288, 40] on ul "QueueTime Locator LQAHKY Segment Account Traveler Hotel Name Check-in Date Chec…" at bounding box center [593, 40] width 808 height 0
paste input "EZDIVR"
type input "EZDIVR"
click at [220, 152] on button "Search" at bounding box center [219, 149] width 61 height 30
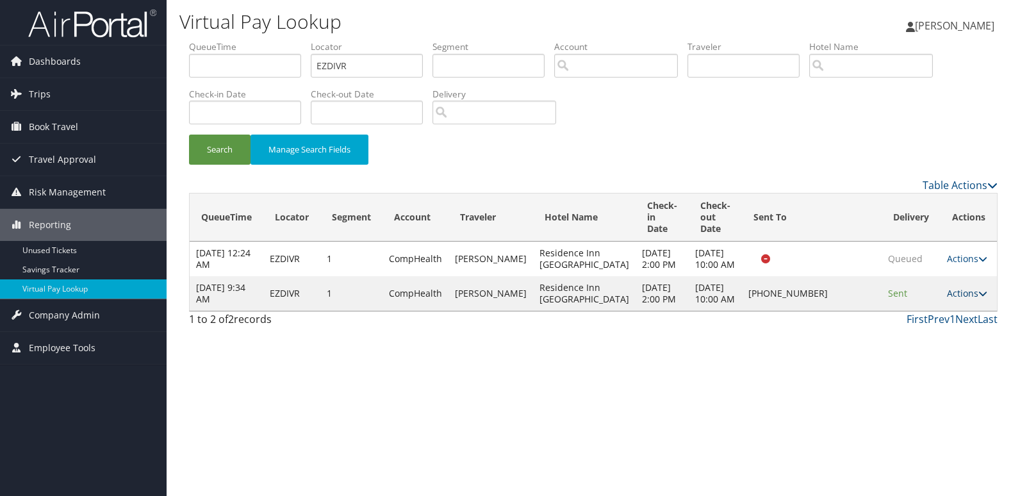
click at [965, 299] on link "Actions" at bounding box center [967, 293] width 40 height 12
click at [943, 343] on link "Logs" at bounding box center [925, 351] width 110 height 22
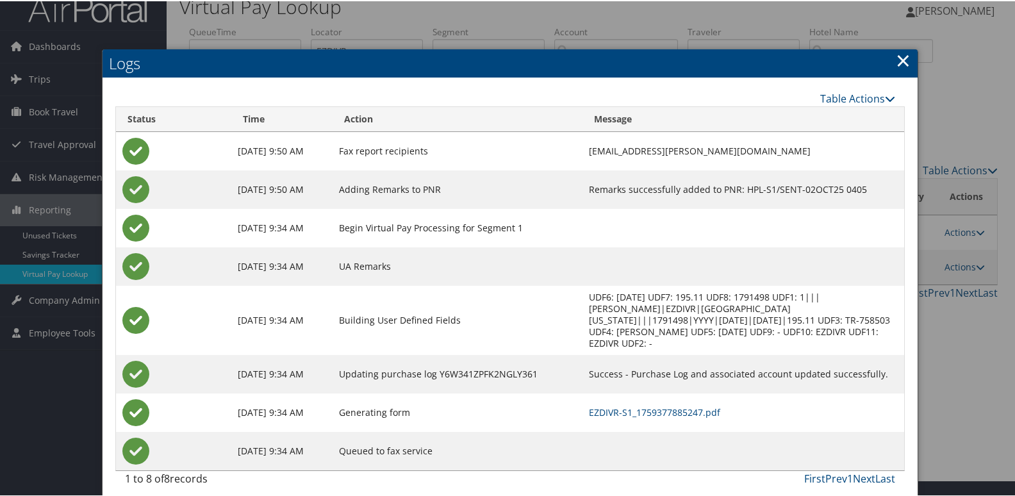
scroll to position [25, 0]
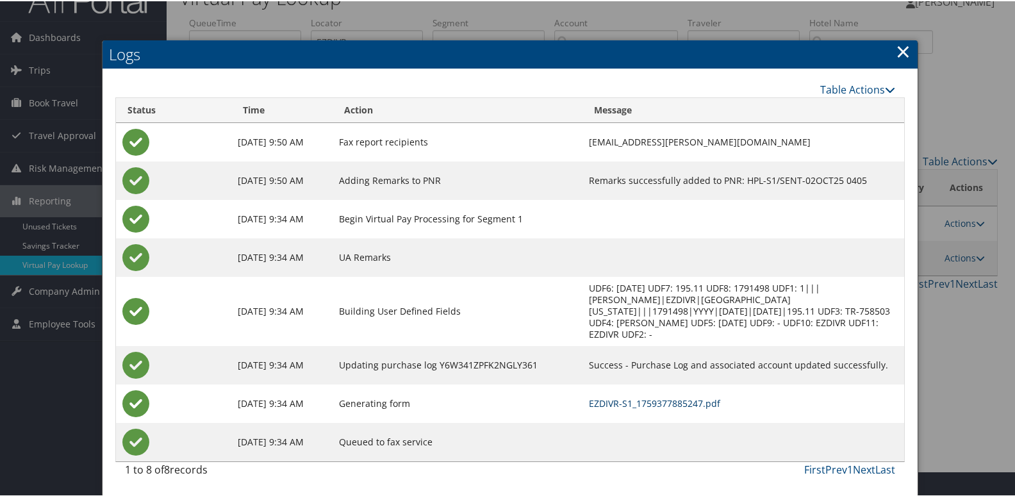
click at [693, 400] on link "EZDIVR-S1_1759377885247.pdf" at bounding box center [654, 402] width 131 height 12
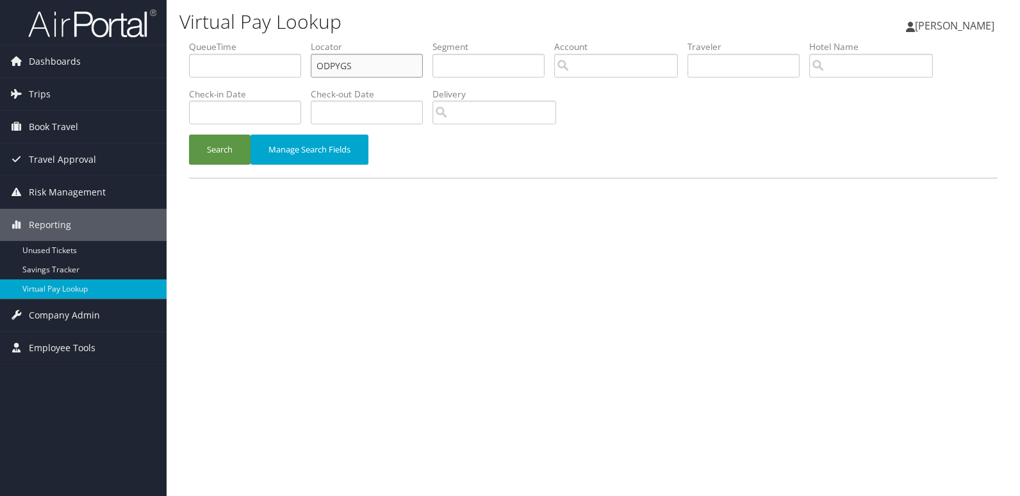
drag, startPoint x: 382, startPoint y: 61, endPoint x: 211, endPoint y: 76, distance: 172.3
click at [211, 40] on ul "QueueTime Locator ODPYGS Segment Account Traveler Hotel Name Check-in Date Chec…" at bounding box center [593, 40] width 808 height 0
paste input "MGOEIZ"
type input "MGOEIZ"
click at [197, 149] on button "Search" at bounding box center [219, 149] width 61 height 30
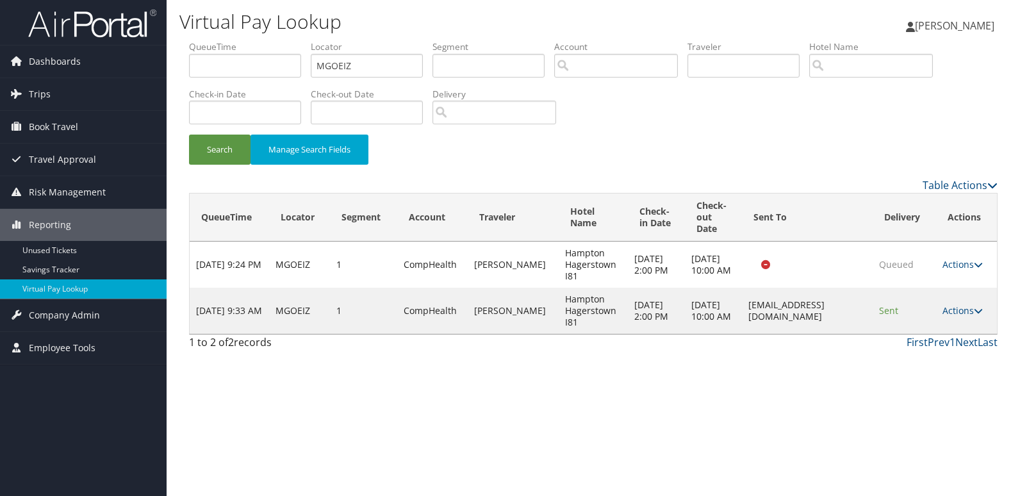
click at [959, 302] on td "Actions Resend Logs View Itinerary" at bounding box center [966, 311] width 61 height 46
drag, startPoint x: 959, startPoint y: 302, endPoint x: 961, endPoint y: 311, distance: 8.7
click at [961, 311] on td "Actions Resend Logs View Itinerary" at bounding box center [966, 311] width 61 height 46
drag, startPoint x: 961, startPoint y: 311, endPoint x: 972, endPoint y: 323, distance: 16.4
click at [959, 311] on link "Actions" at bounding box center [962, 310] width 40 height 12
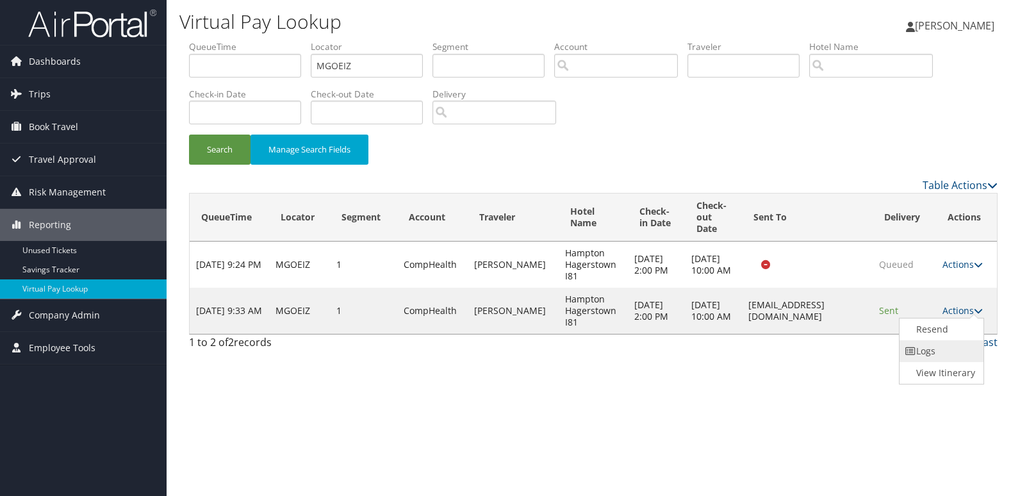
click at [947, 341] on link "Logs" at bounding box center [939, 351] width 81 height 22
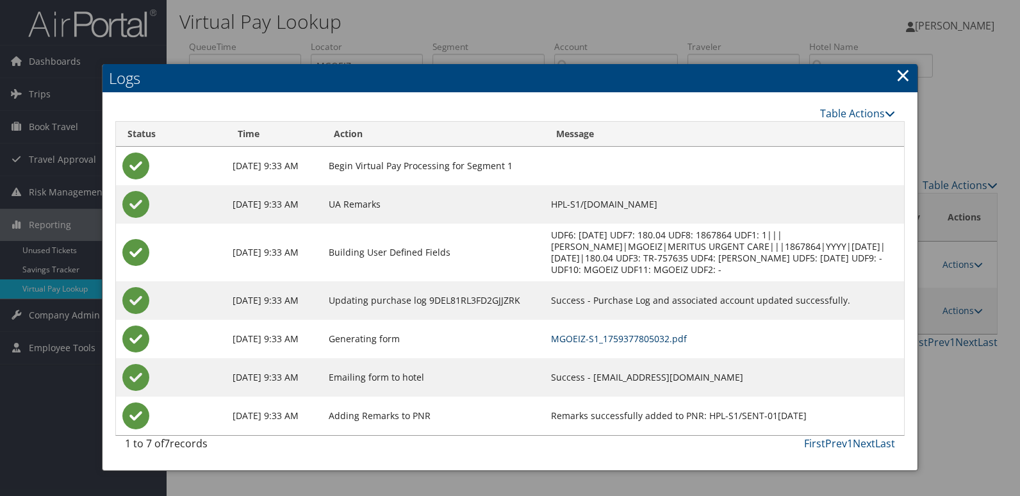
click at [687, 341] on link "MGOEIZ-S1_1759377805032.pdf" at bounding box center [619, 338] width 136 height 12
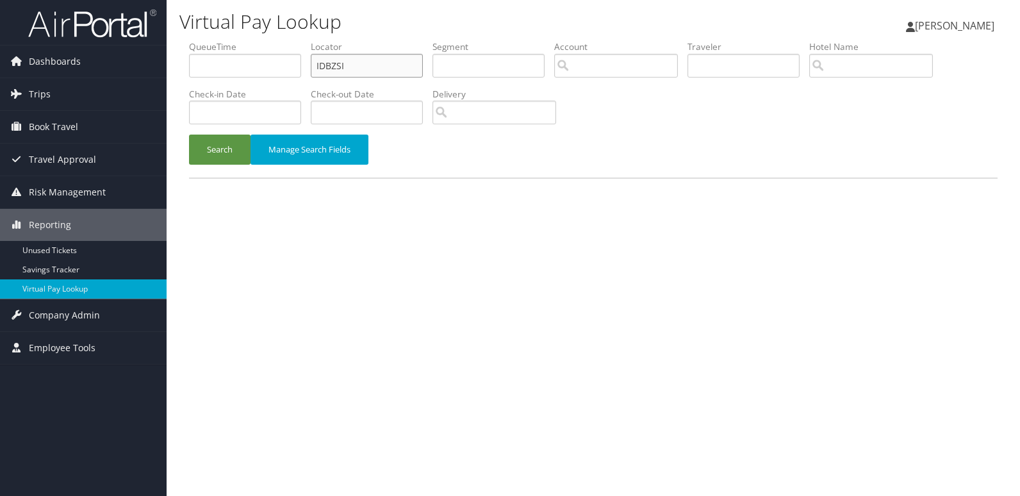
drag, startPoint x: 372, startPoint y: 67, endPoint x: 226, endPoint y: 107, distance: 151.3
click at [279, 40] on ul "QueueTime Locator IDBZSI Segment Account Traveler Hotel Name Check-in Date Chec…" at bounding box center [593, 40] width 808 height 0
paste input "UMANPL"
type input "UMANPL"
click at [215, 166] on div "Search Manage Search Fields" at bounding box center [592, 155] width 827 height 43
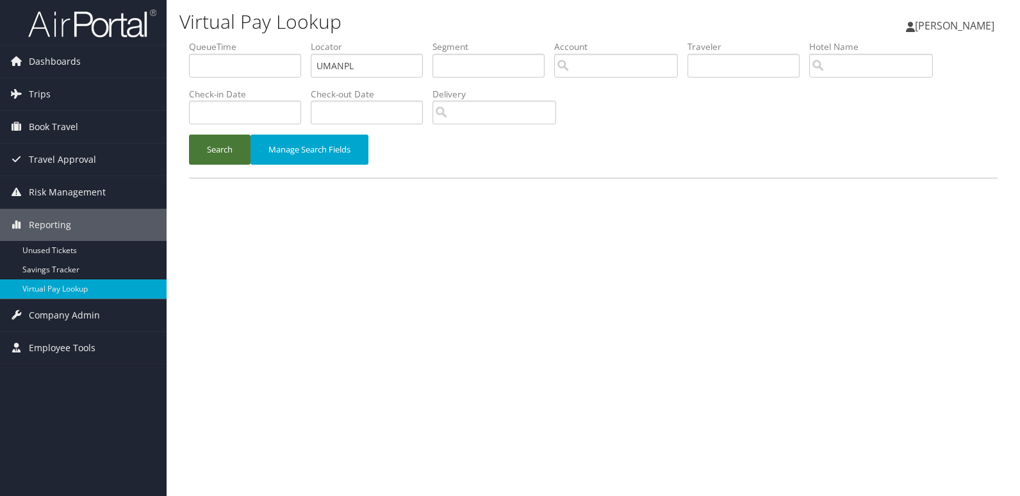
click at [221, 152] on button "Search" at bounding box center [219, 149] width 61 height 30
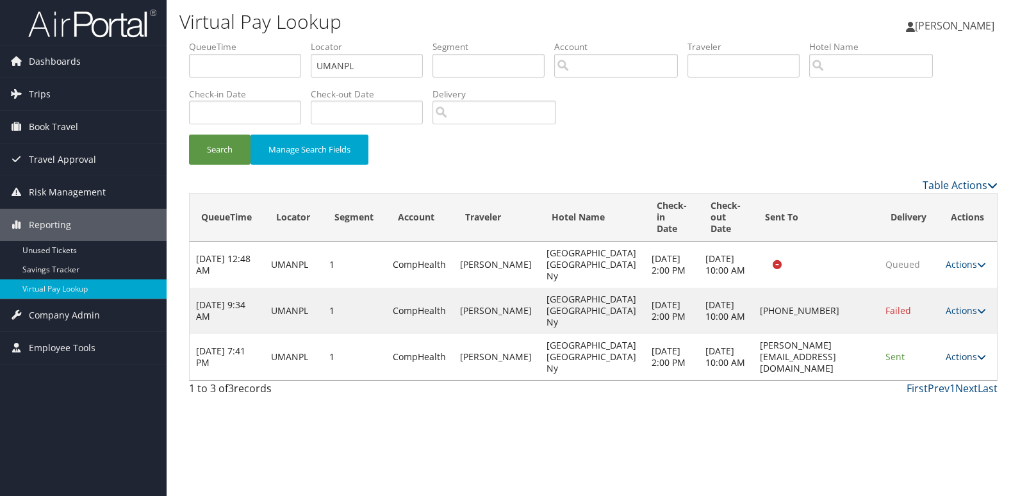
click at [963, 357] on link "Actions" at bounding box center [965, 356] width 40 height 12
click at [934, 401] on link "Logs" at bounding box center [940, 397] width 81 height 22
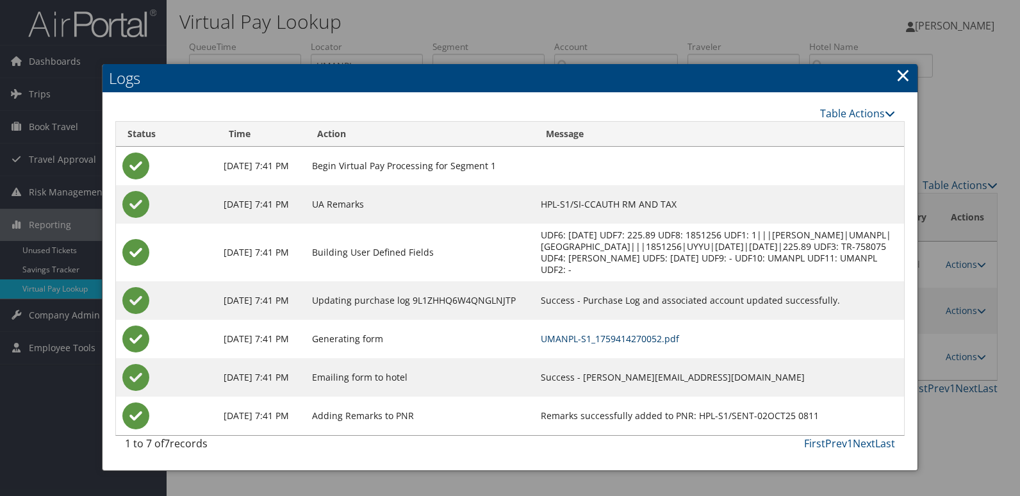
click at [679, 345] on link "UMANPL-S1_1759414270052.pdf" at bounding box center [610, 338] width 138 height 12
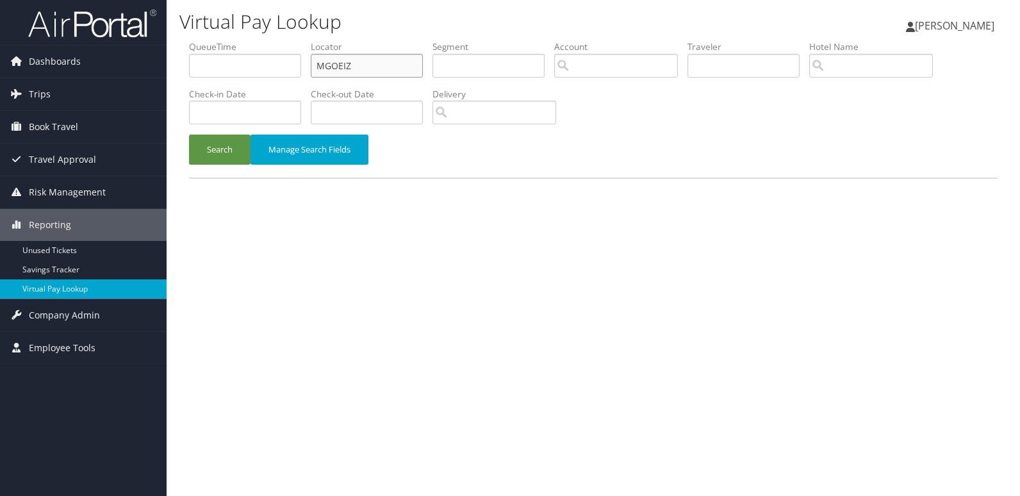
click at [368, 65] on input "MGOEIZ" at bounding box center [367, 66] width 112 height 24
paste input "JGRLXO"
type input "JGRLXO"
click at [232, 148] on button "Search" at bounding box center [219, 149] width 61 height 30
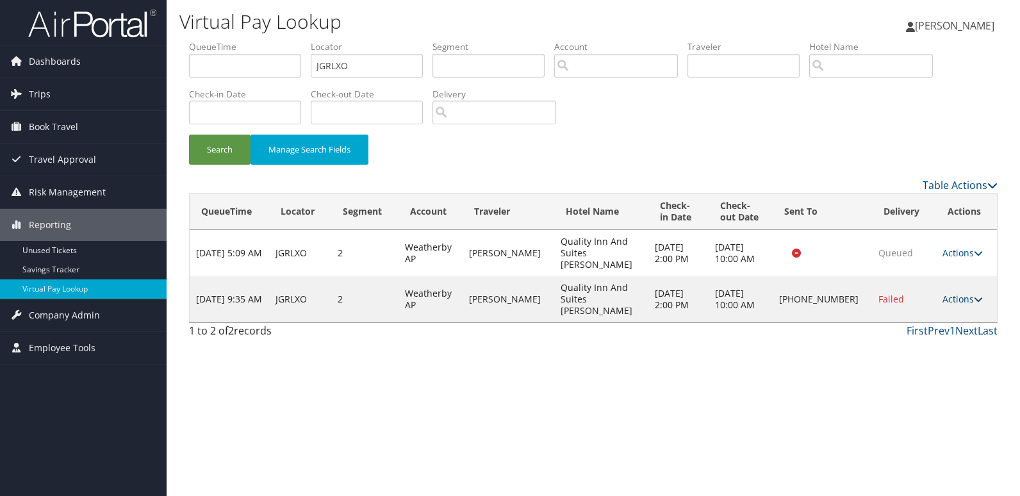
click at [963, 293] on link "Actions" at bounding box center [962, 299] width 40 height 12
click at [932, 322] on link "Logs" at bounding box center [919, 322] width 110 height 22
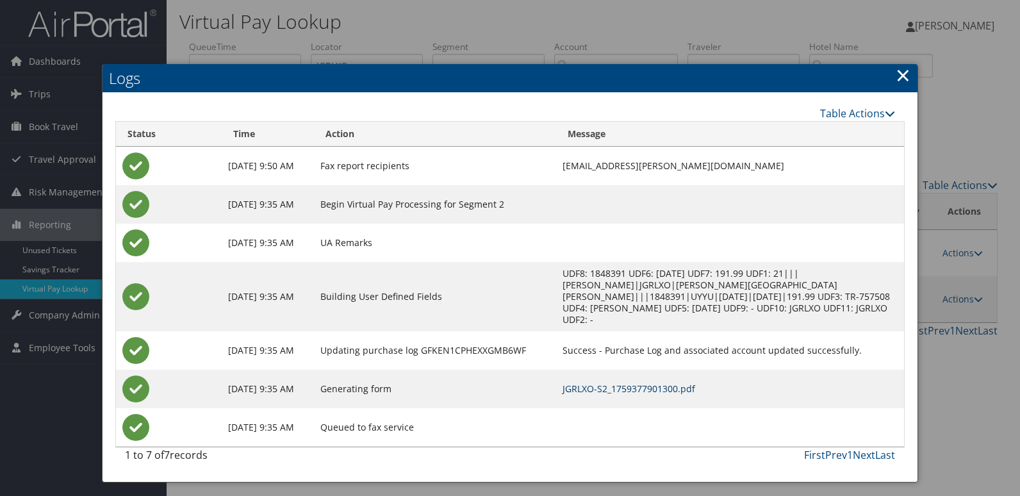
click at [695, 382] on link "JGRLXO-S2_1759377901300.pdf" at bounding box center [628, 388] width 133 height 12
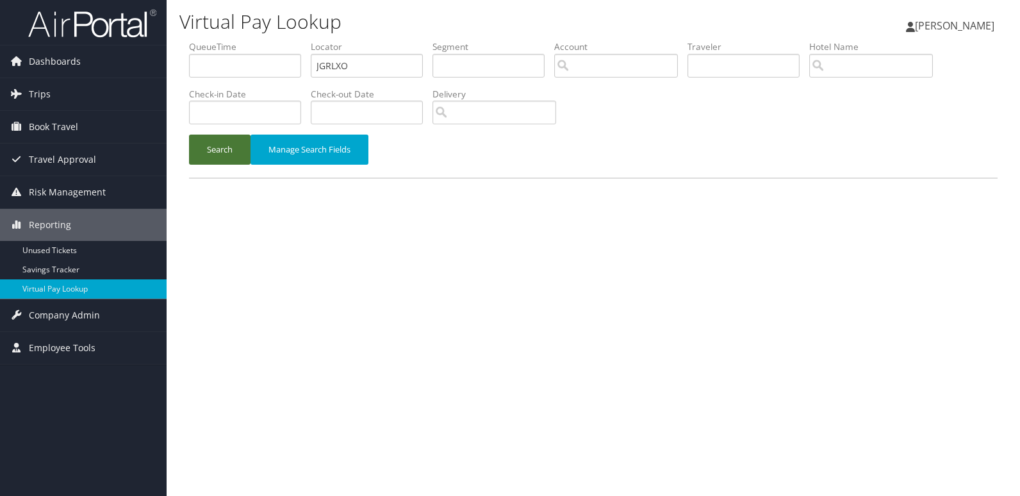
click at [215, 149] on button "Search" at bounding box center [219, 149] width 61 height 30
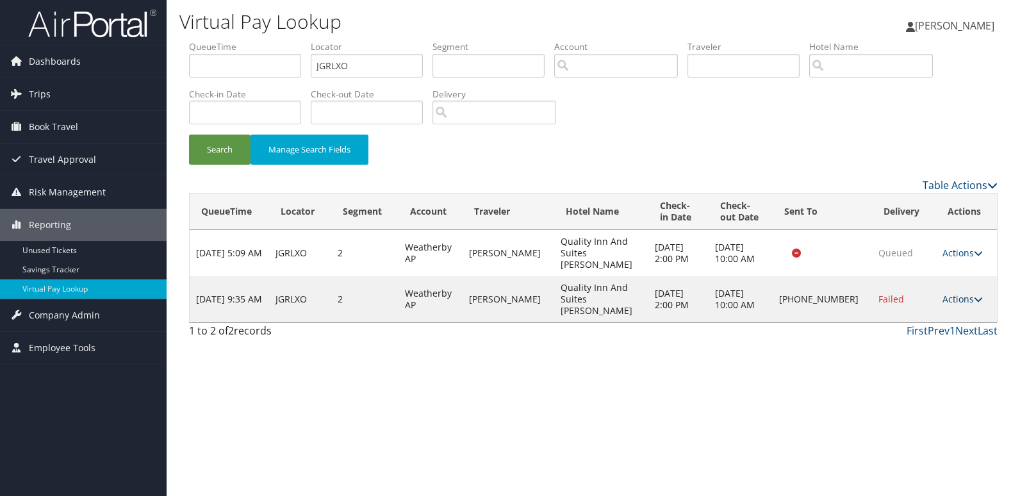
click at [950, 293] on link "Actions" at bounding box center [962, 299] width 40 height 12
click at [756, 378] on div "Virtual Pay Lookup [PERSON_NAME] [PERSON_NAME] My Settings Travel Agency Contac…" at bounding box center [593, 248] width 853 height 496
click at [955, 293] on link "Actions" at bounding box center [962, 299] width 40 height 12
click at [943, 328] on link "Logs" at bounding box center [919, 322] width 110 height 22
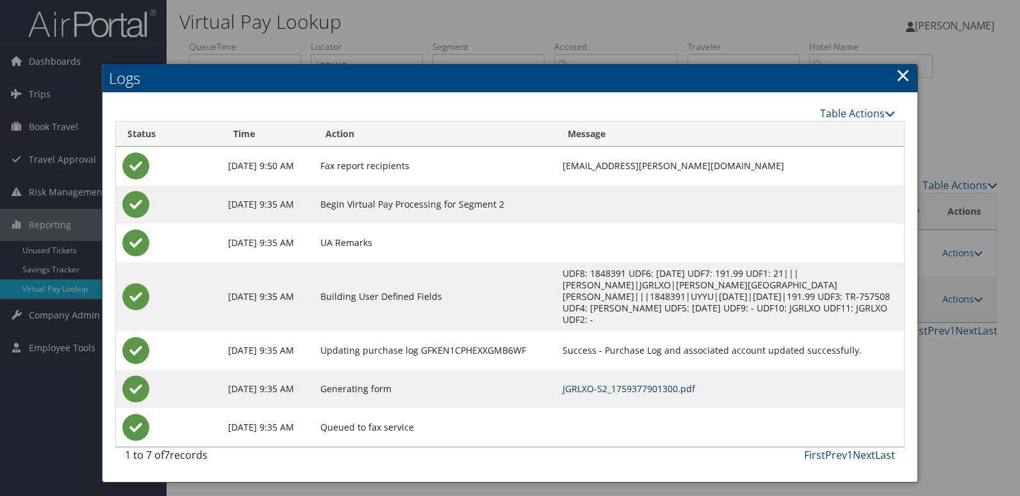
click at [656, 382] on link "JGRLXO-S2_1759377901300.pdf" at bounding box center [628, 388] width 133 height 12
